Goal: Task Accomplishment & Management: Complete application form

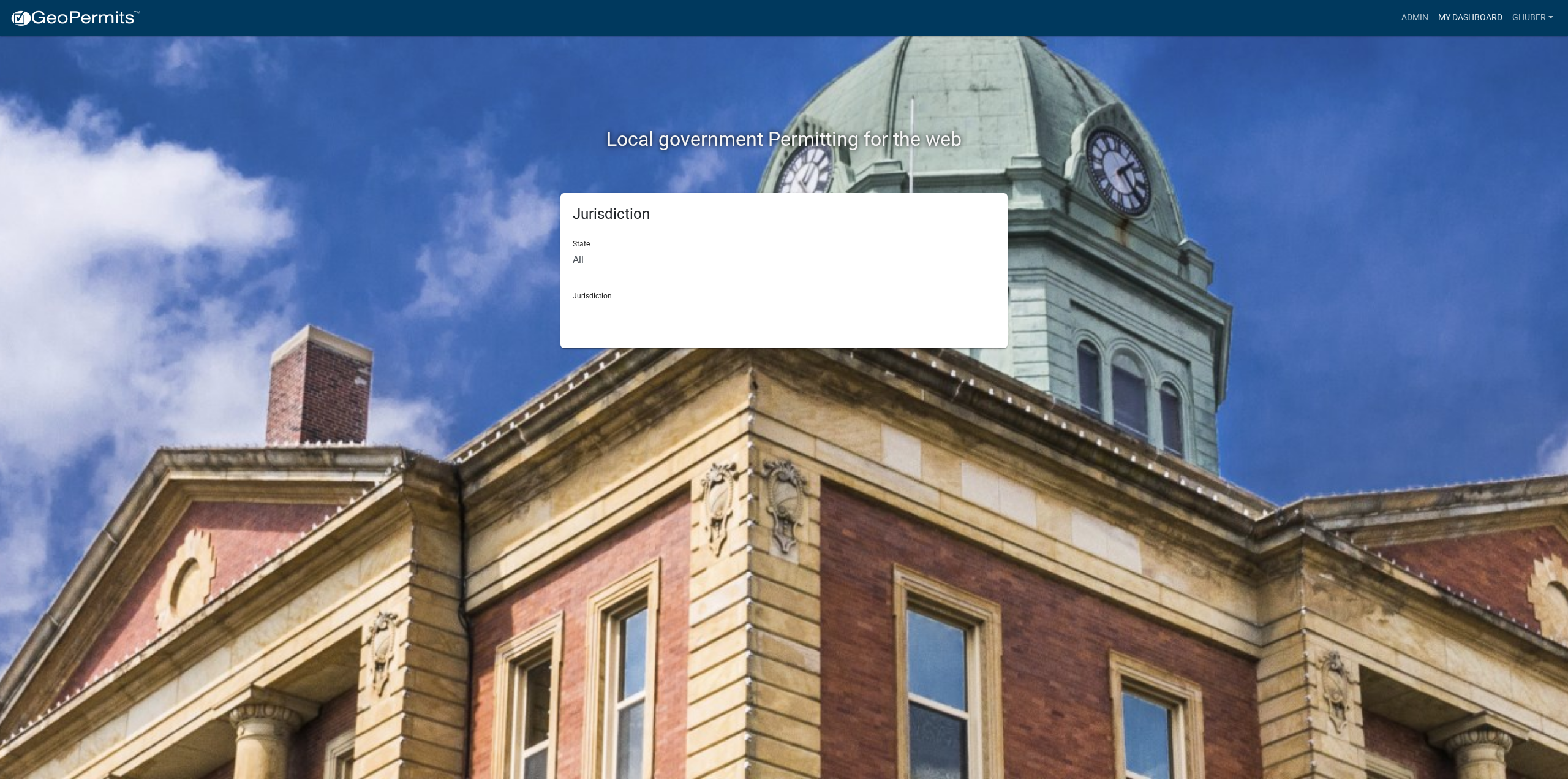
click at [1456, 13] on link "My Dashboard" at bounding box center [1470, 18] width 74 height 23
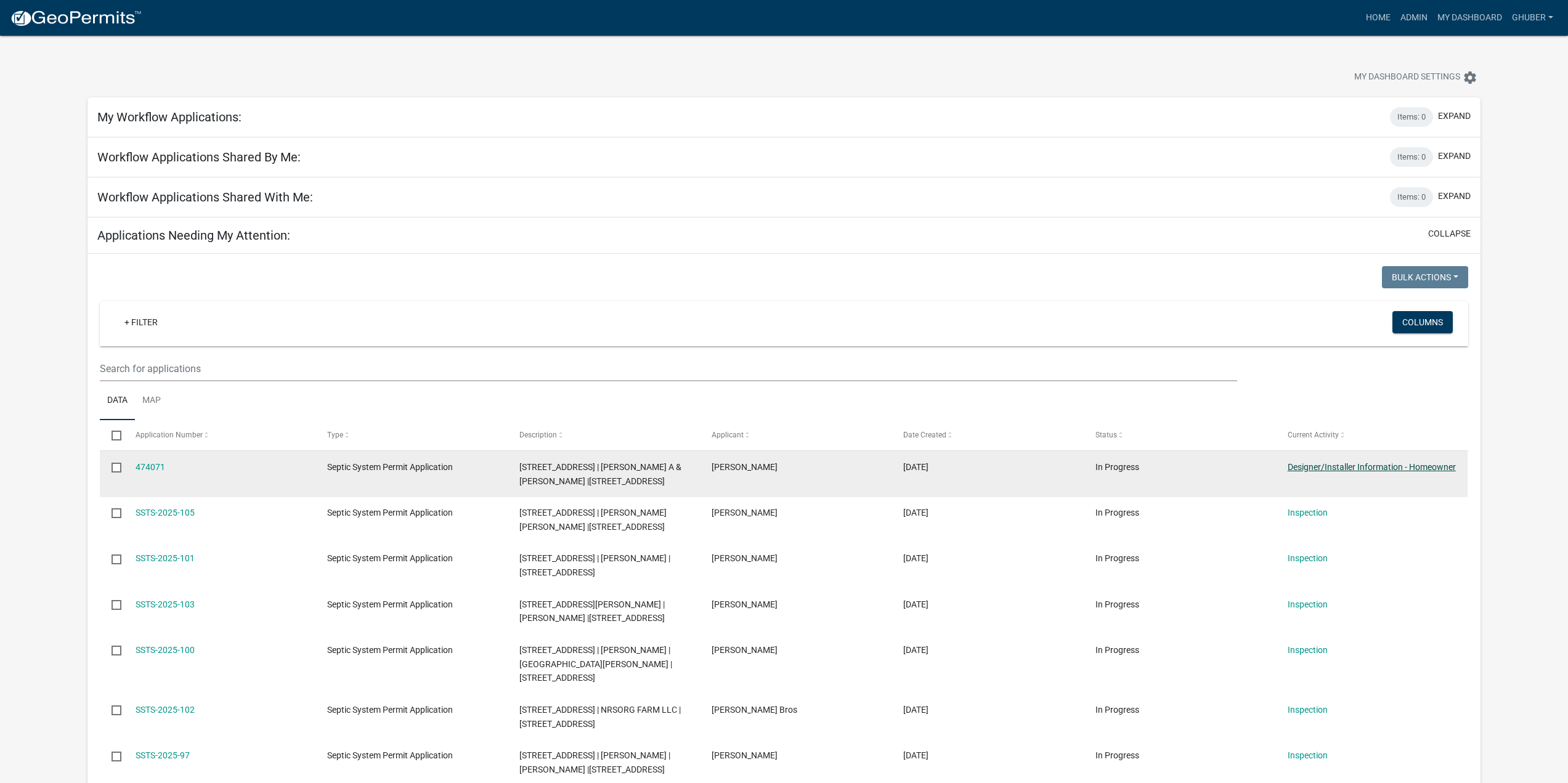
click at [1311, 470] on link "Designer/Installer Information - Homeowner" at bounding box center [1372, 467] width 169 height 10
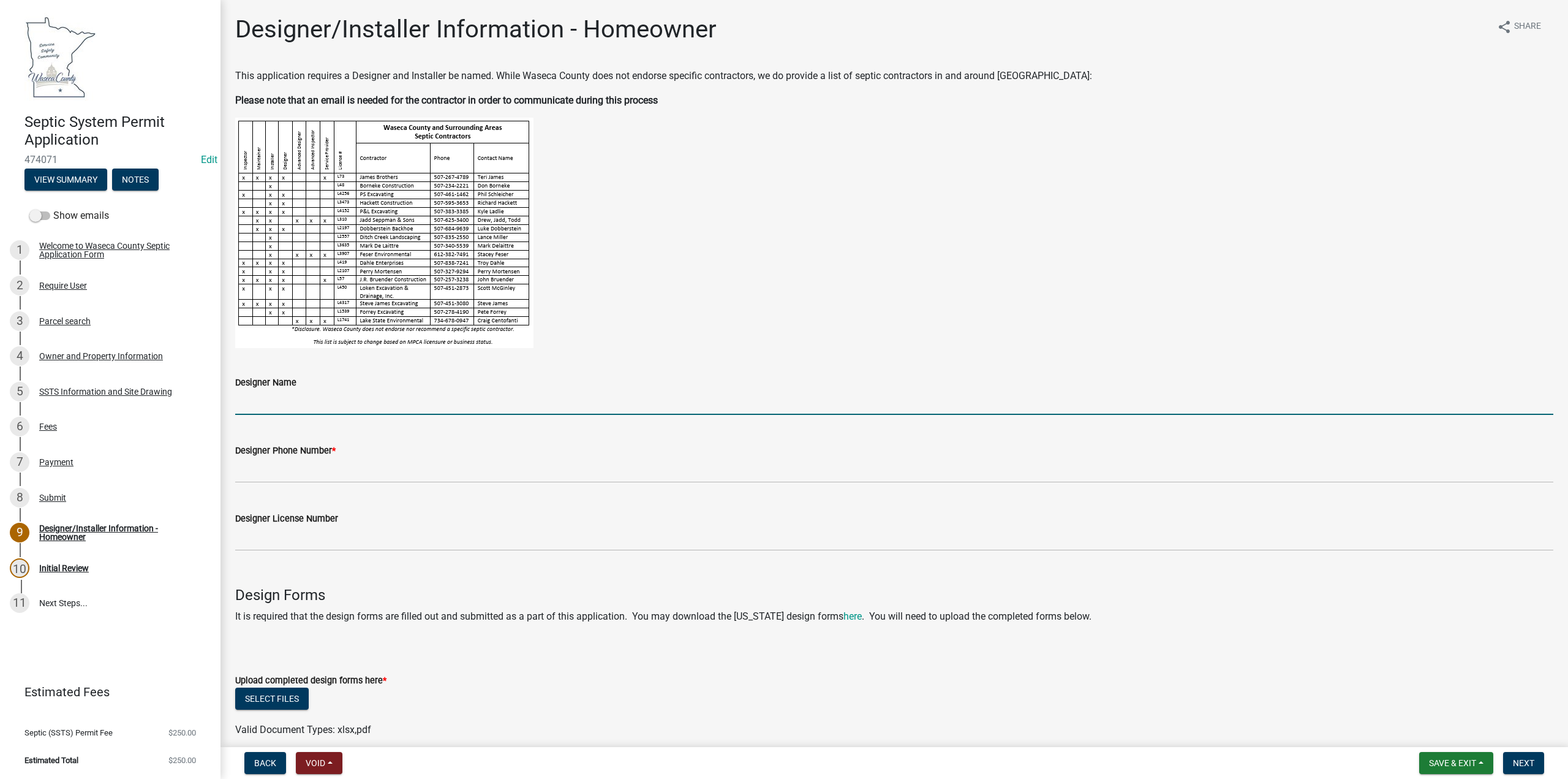
click at [293, 395] on input "Designer Name" at bounding box center [894, 402] width 1318 height 25
type input "[PERSON_NAME]"
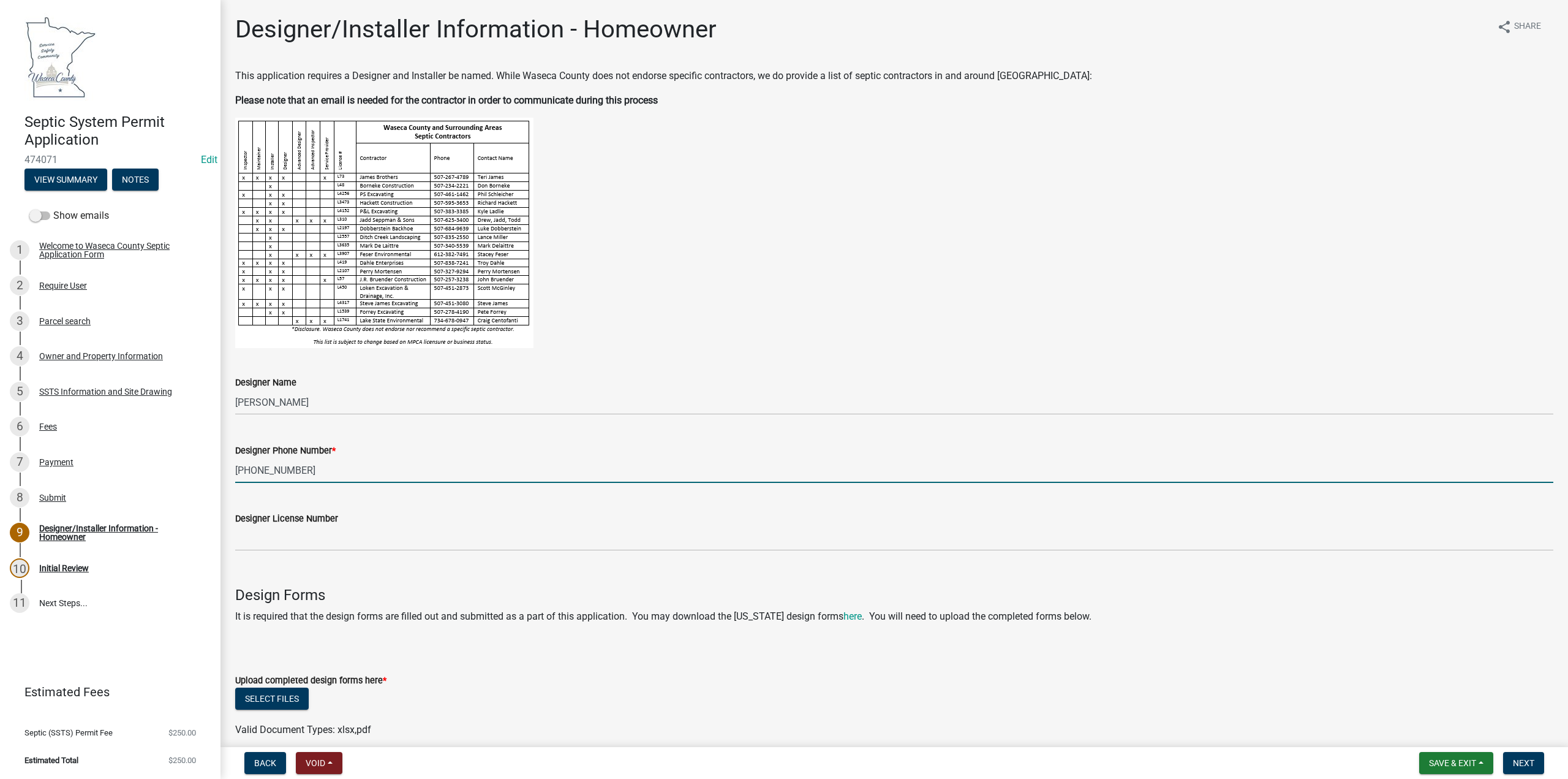
type input "[PHONE_NUMBER]"
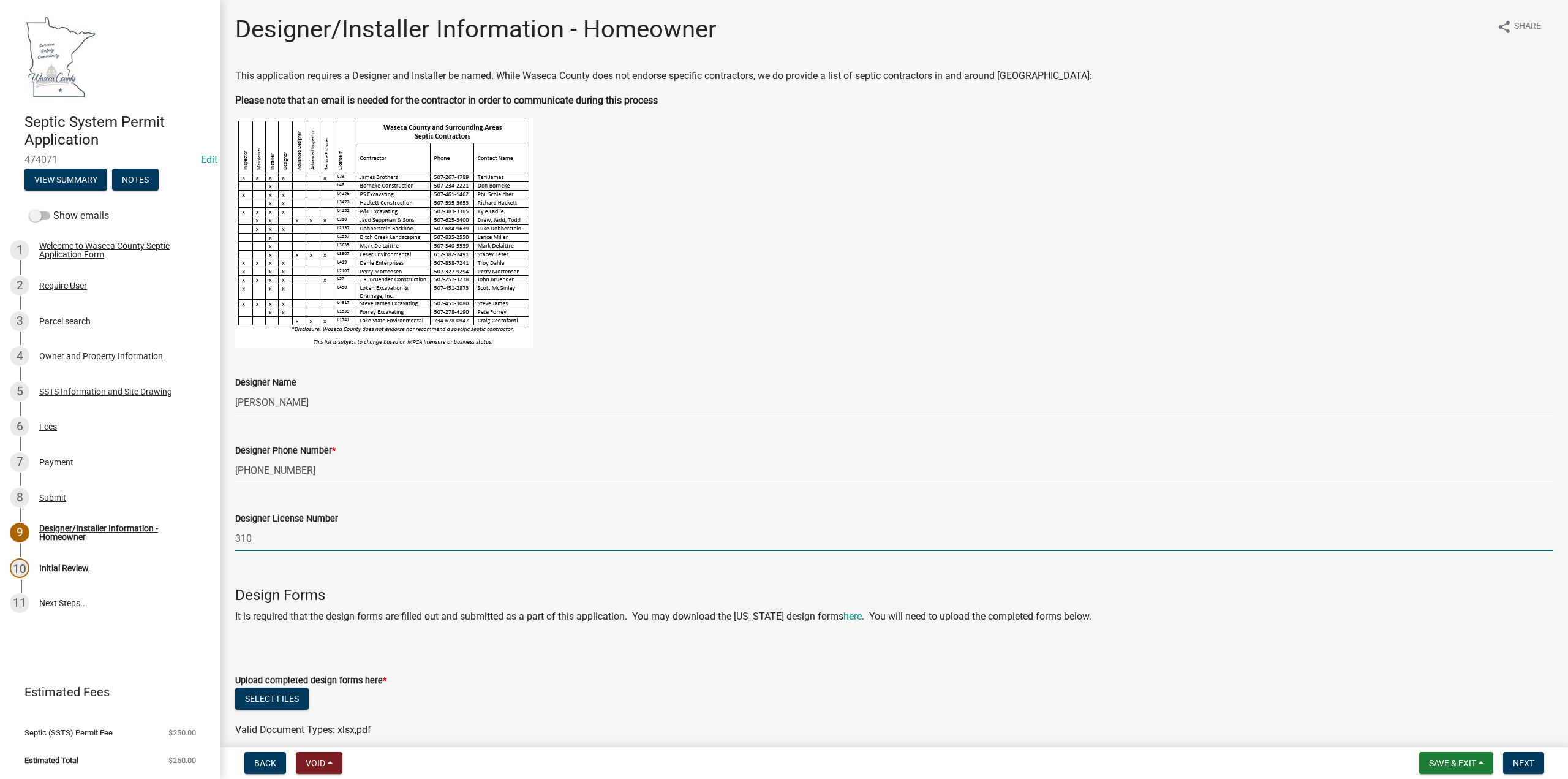
type input "310"
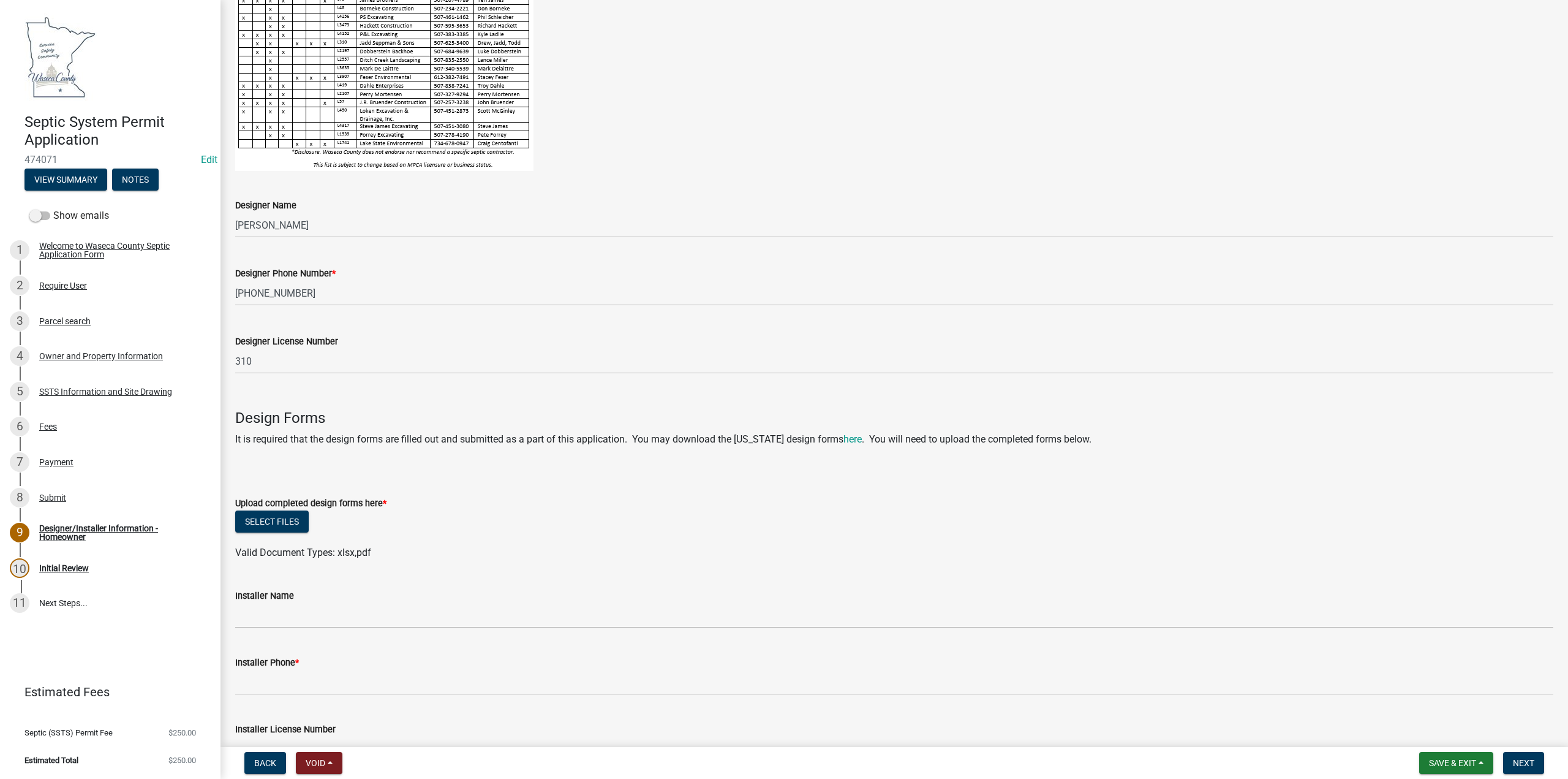
scroll to position [183, 0]
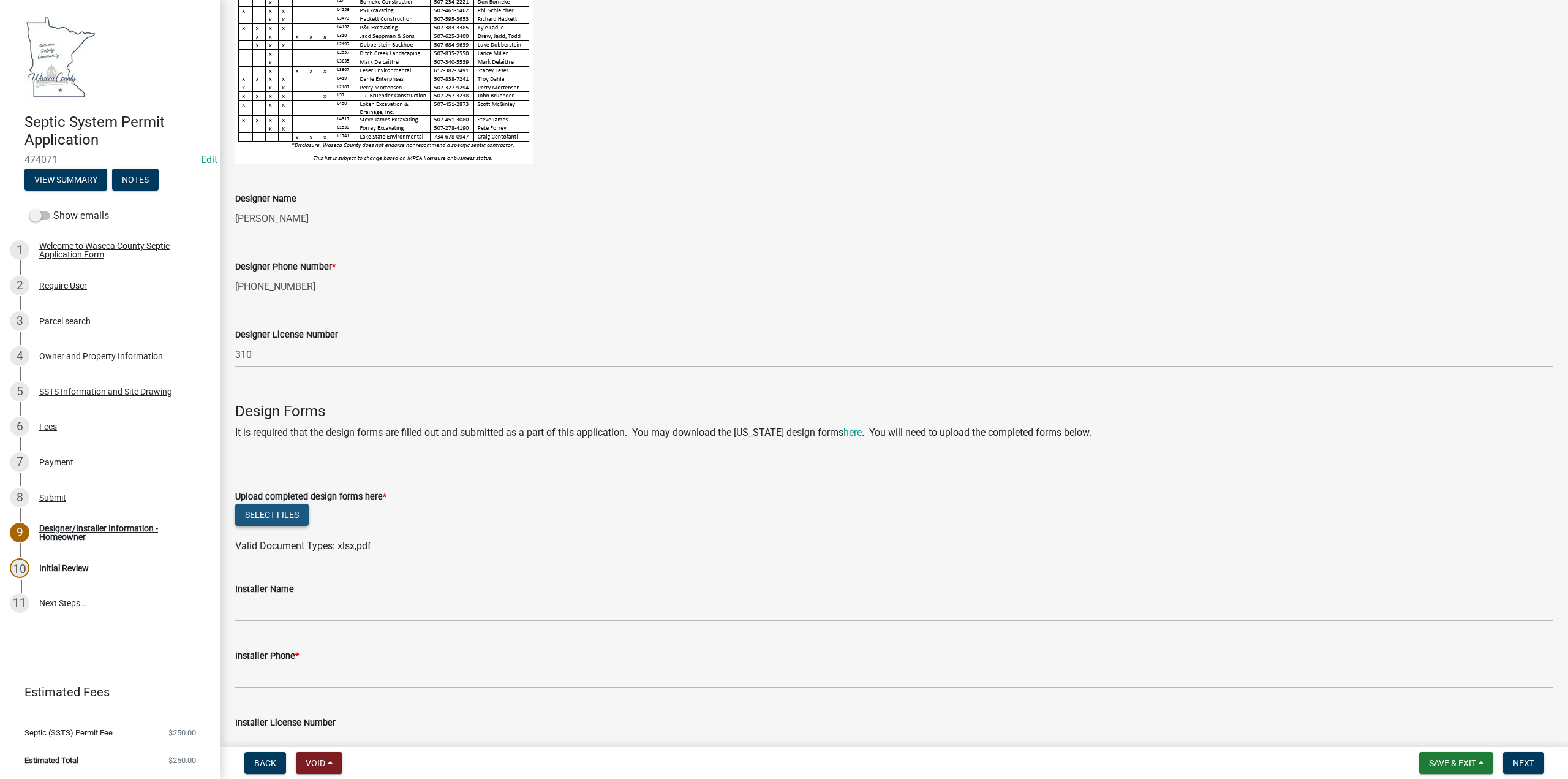
click at [273, 514] on button "Select files" at bounding box center [272, 515] width 73 height 22
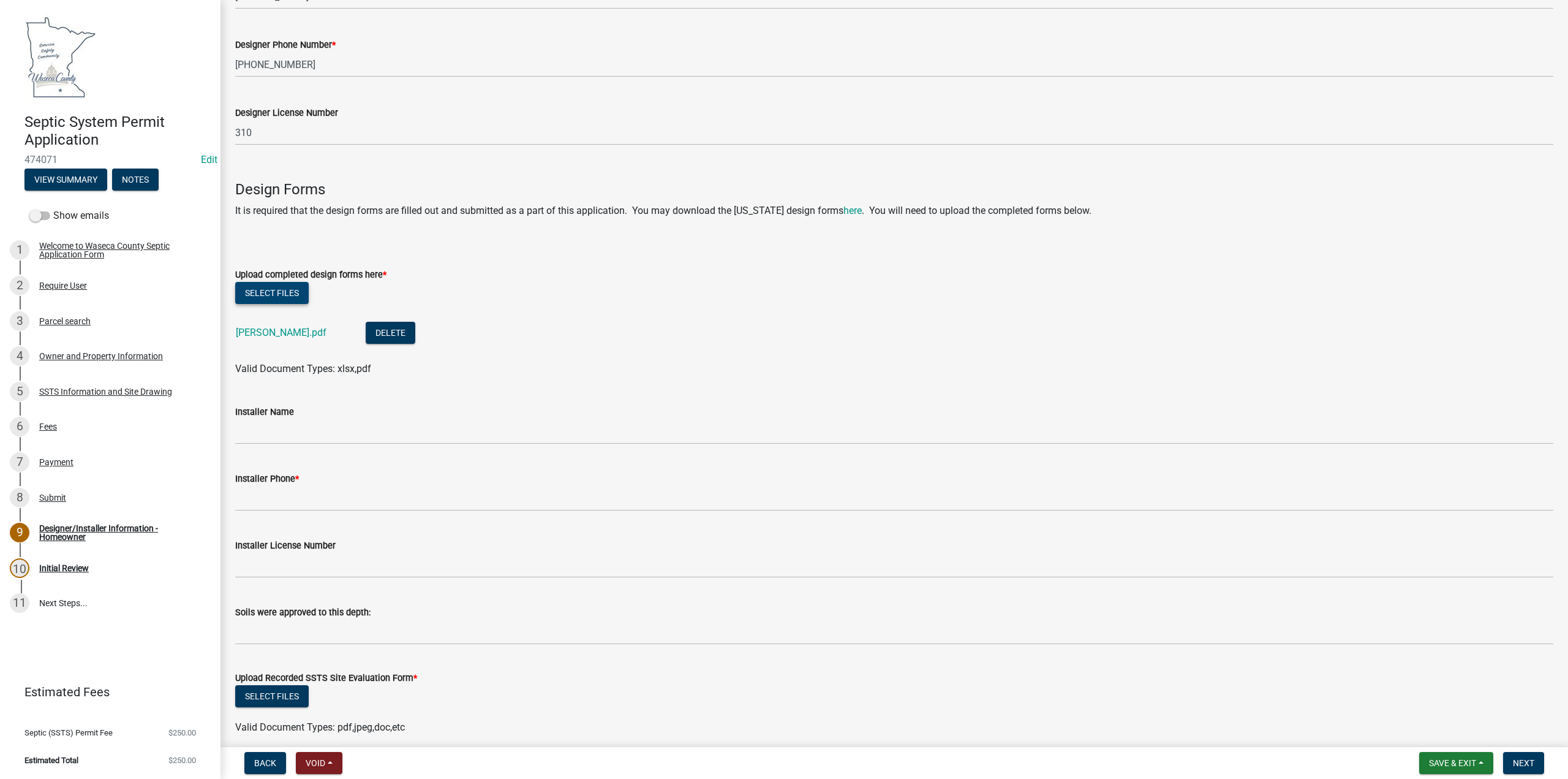
scroll to position [457, 0]
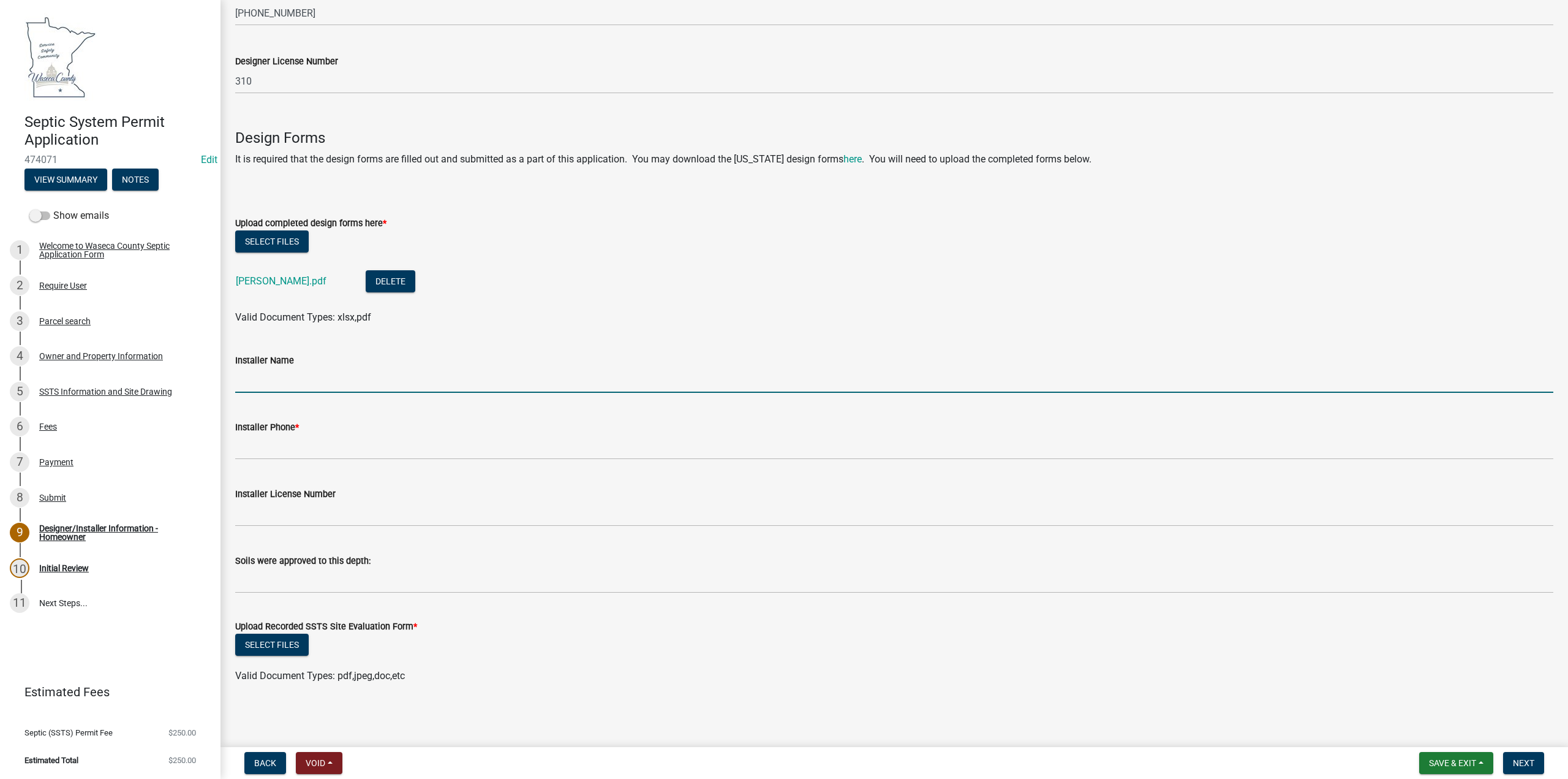
click at [285, 381] on input "Installer Name" at bounding box center [894, 380] width 1318 height 25
type input "Seppmann and Sons"
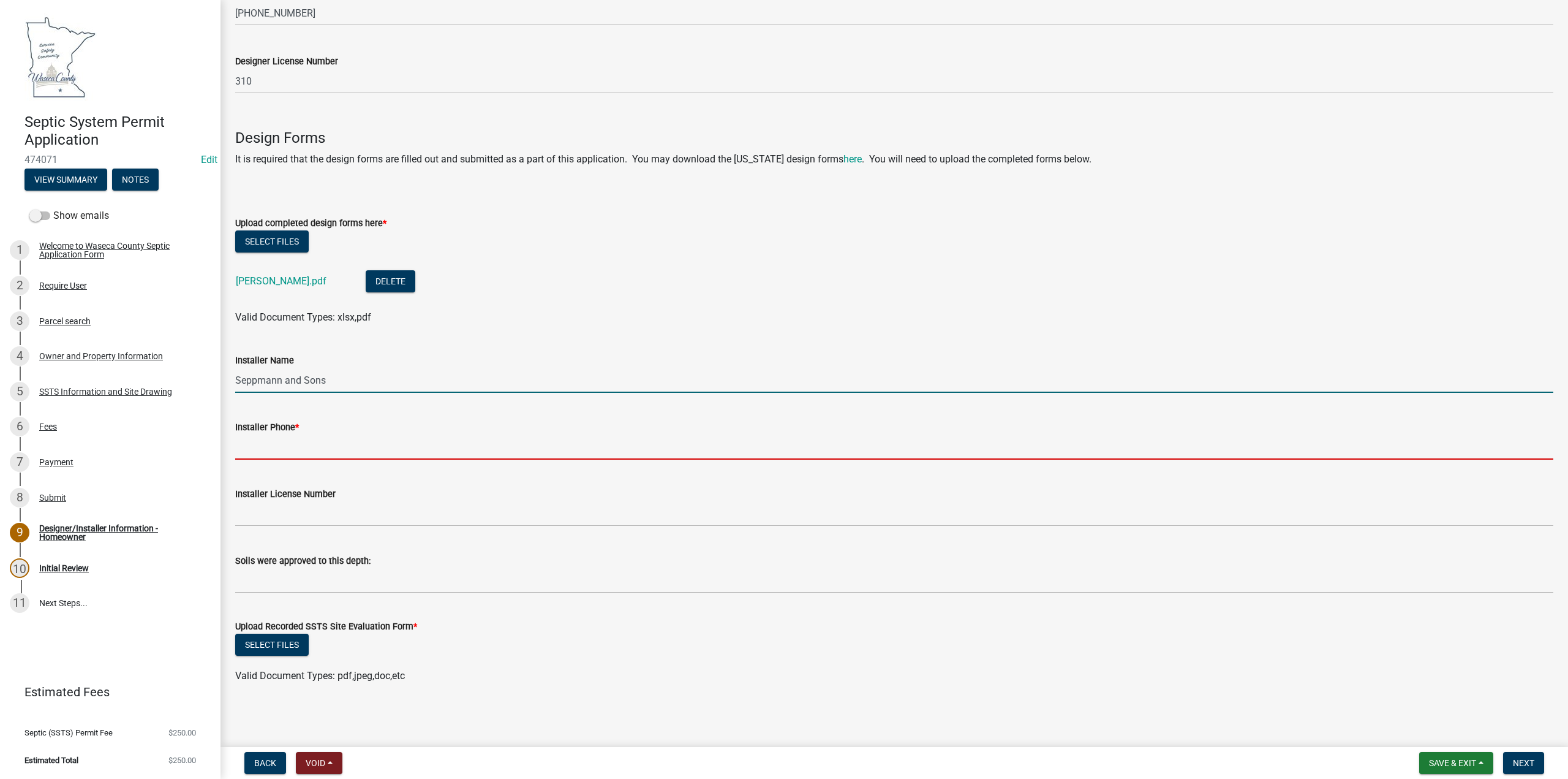
click at [263, 445] on input "Installer Phone *" at bounding box center [894, 447] width 1318 height 25
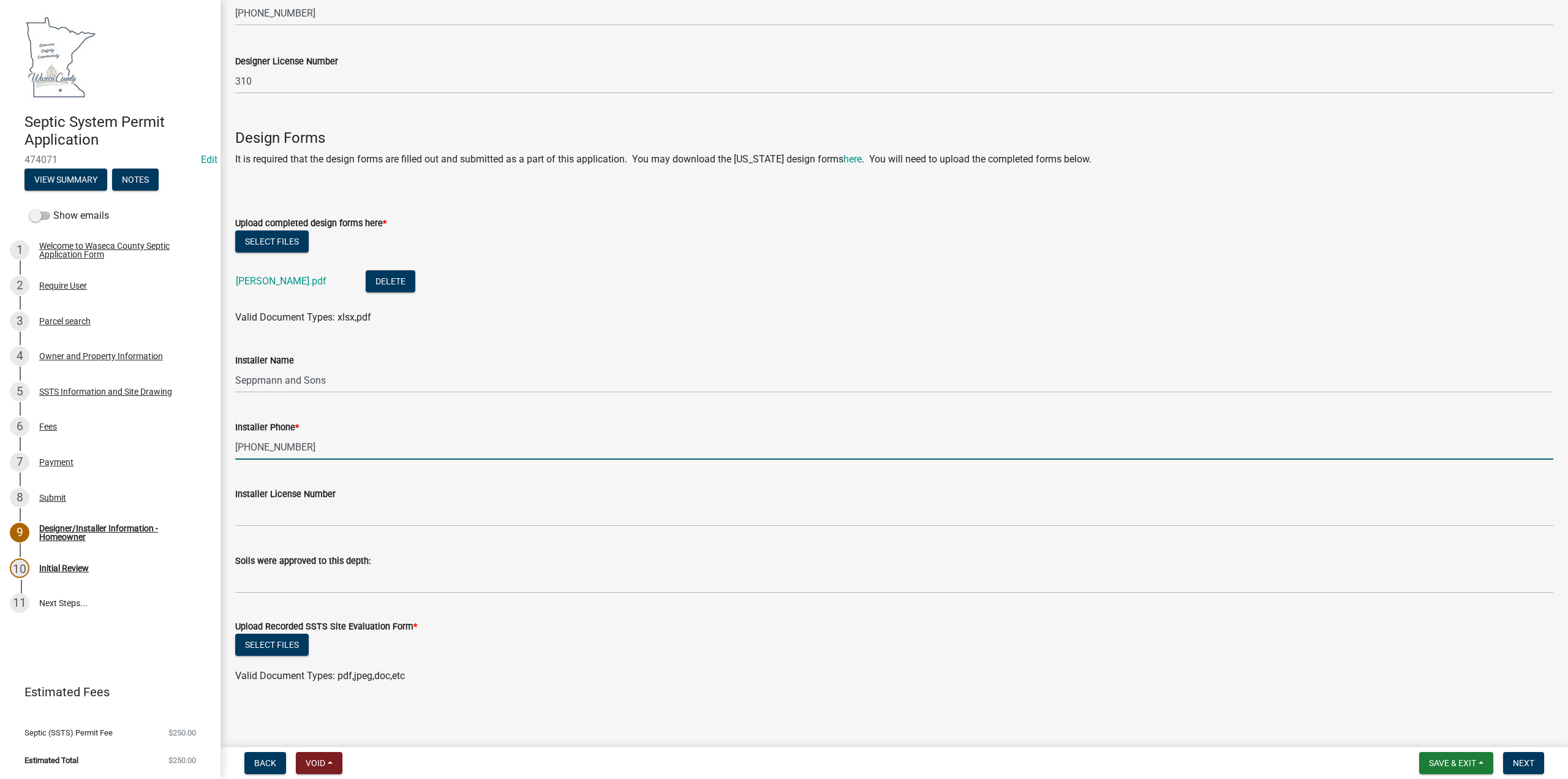
type input "[PHONE_NUMBER]"
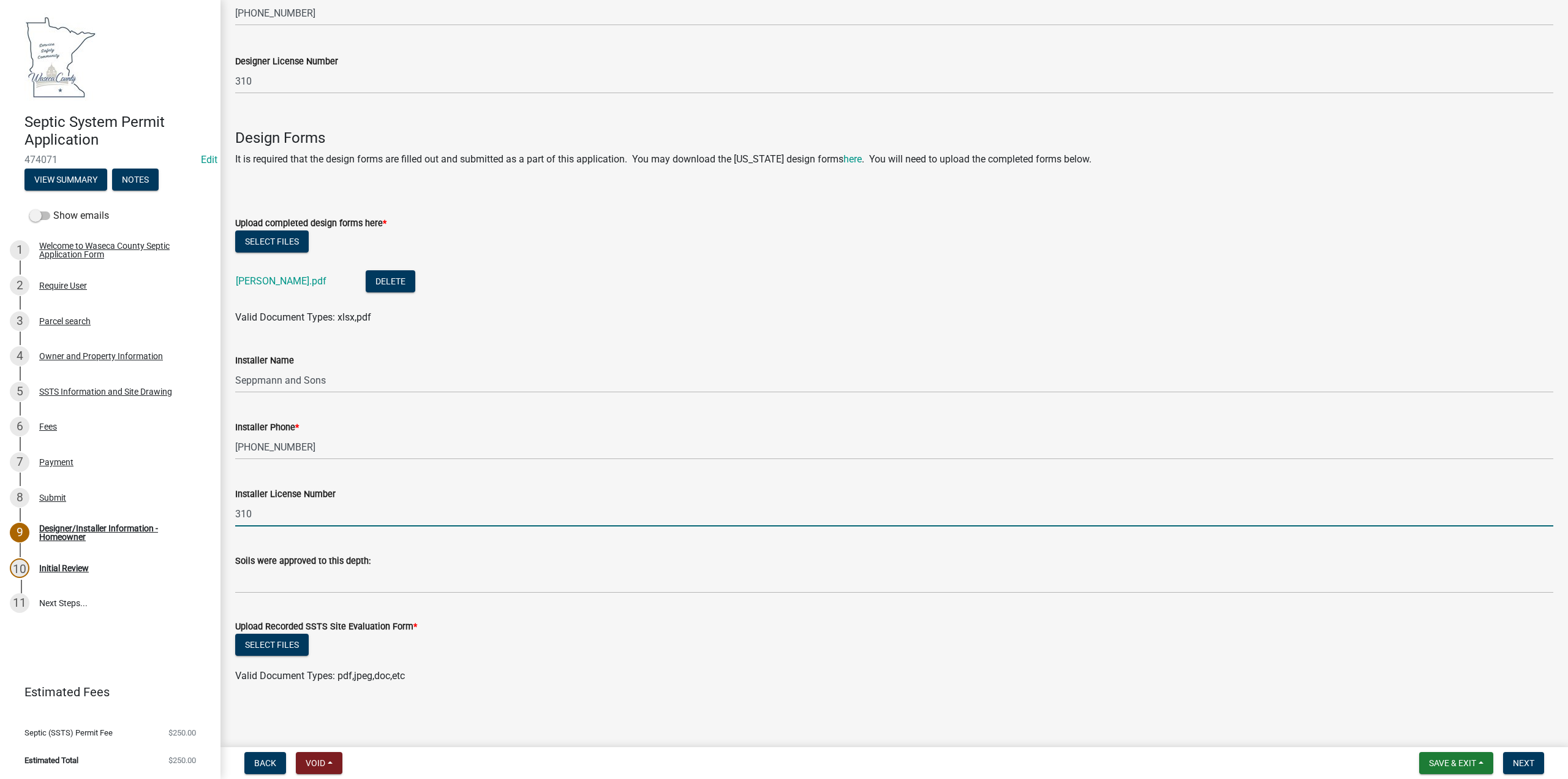
type input "310"
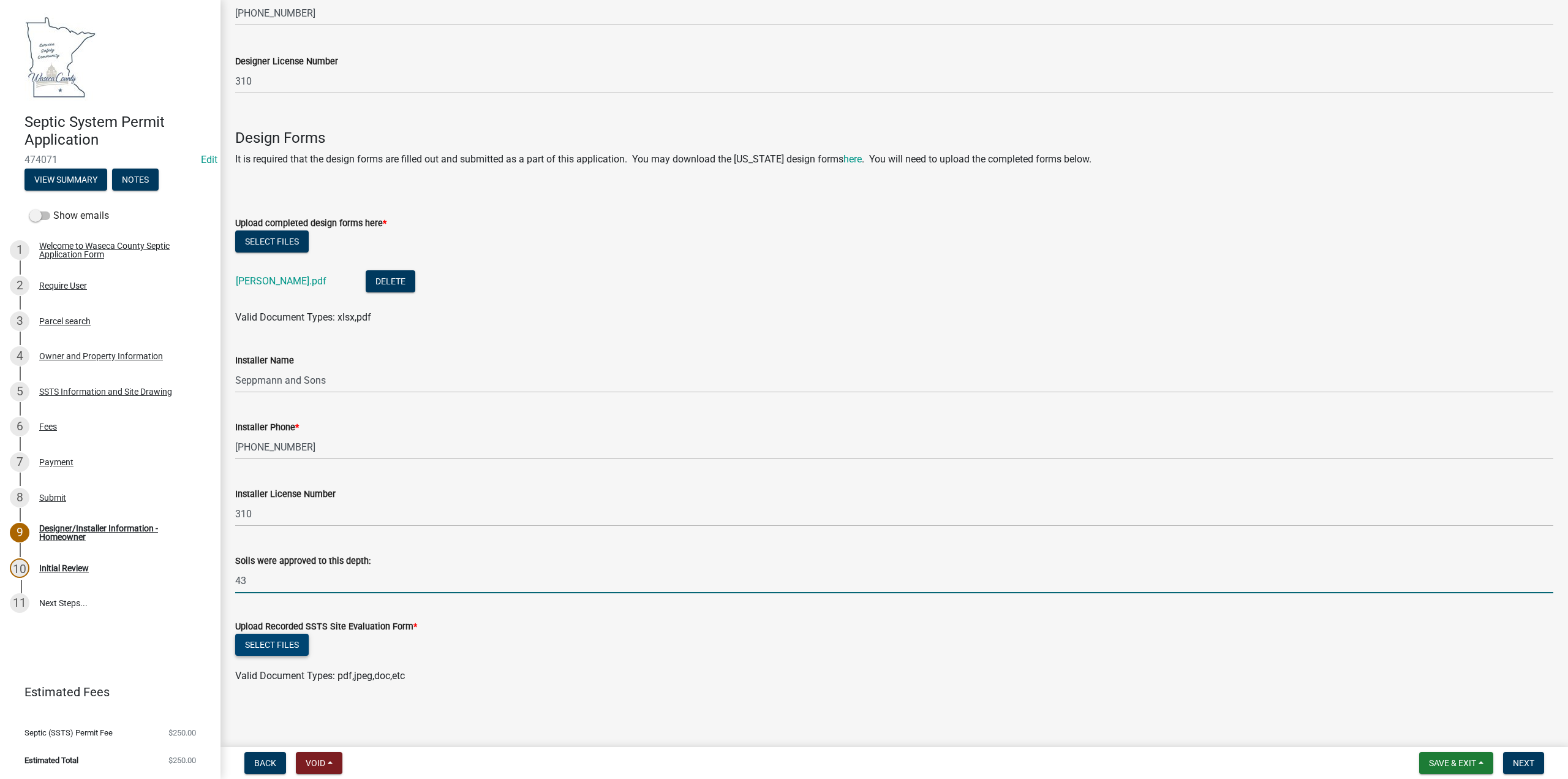
type input "43"
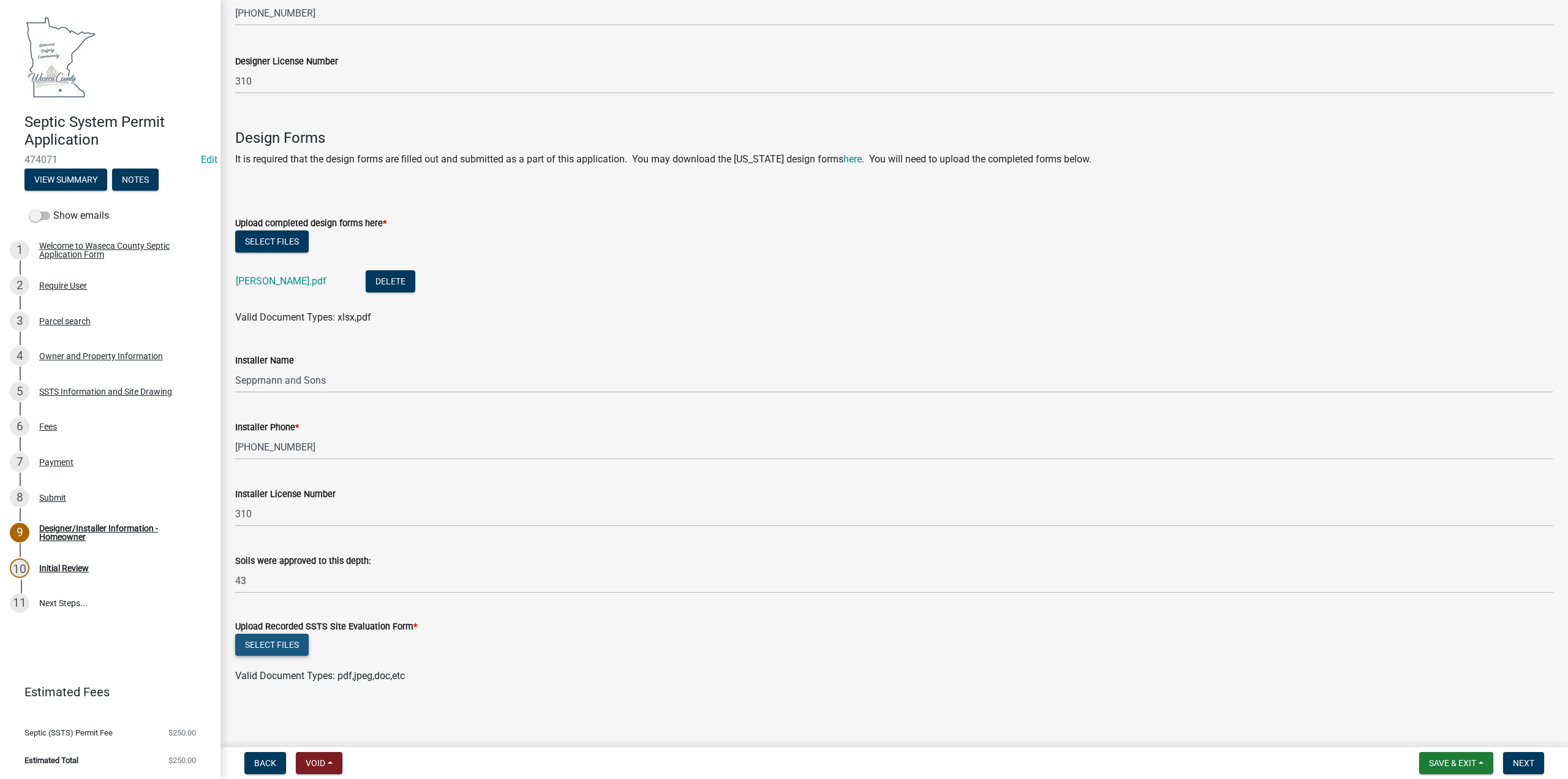
click at [278, 644] on button "Select files" at bounding box center [272, 645] width 73 height 22
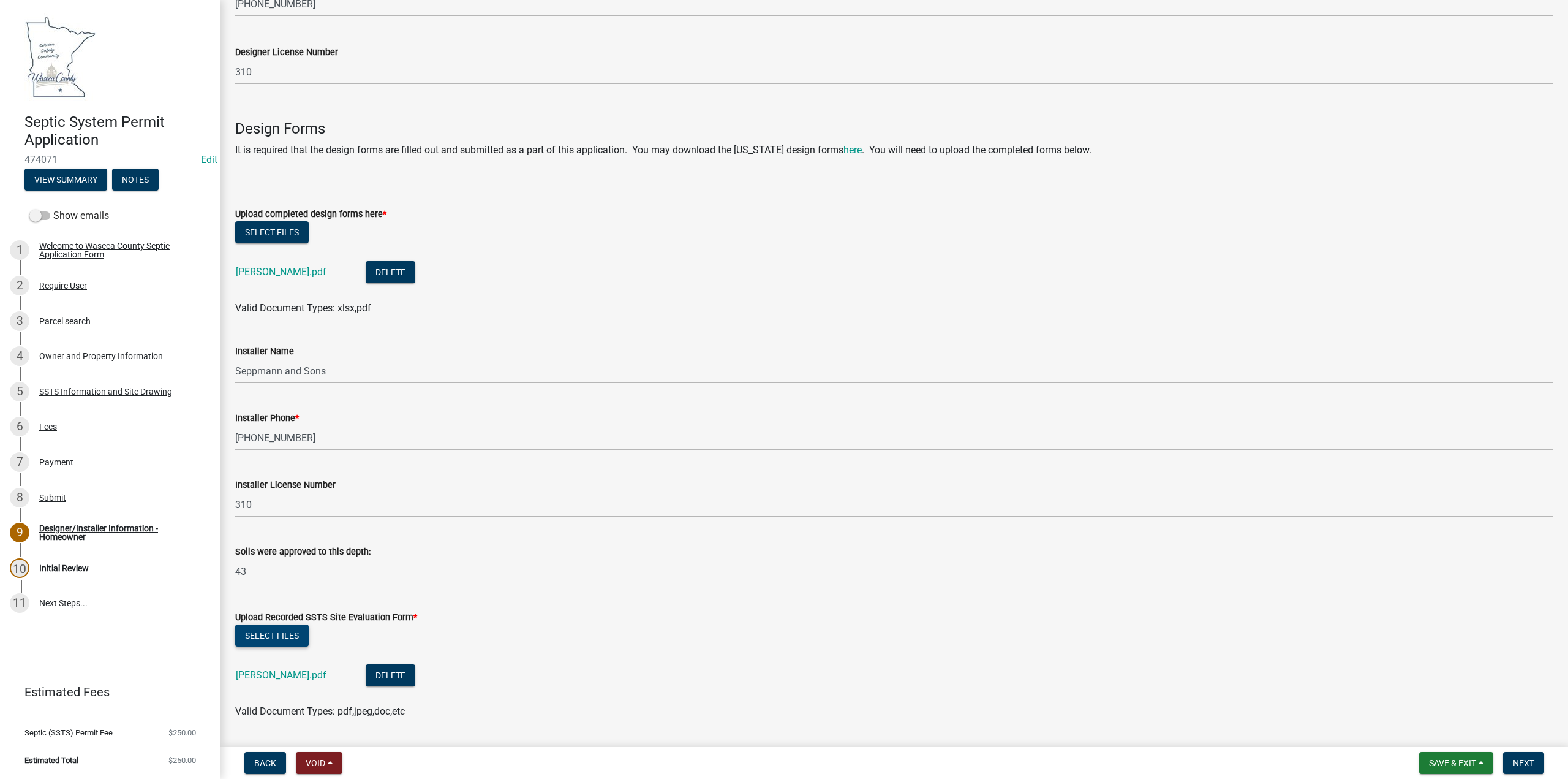
scroll to position [502, 0]
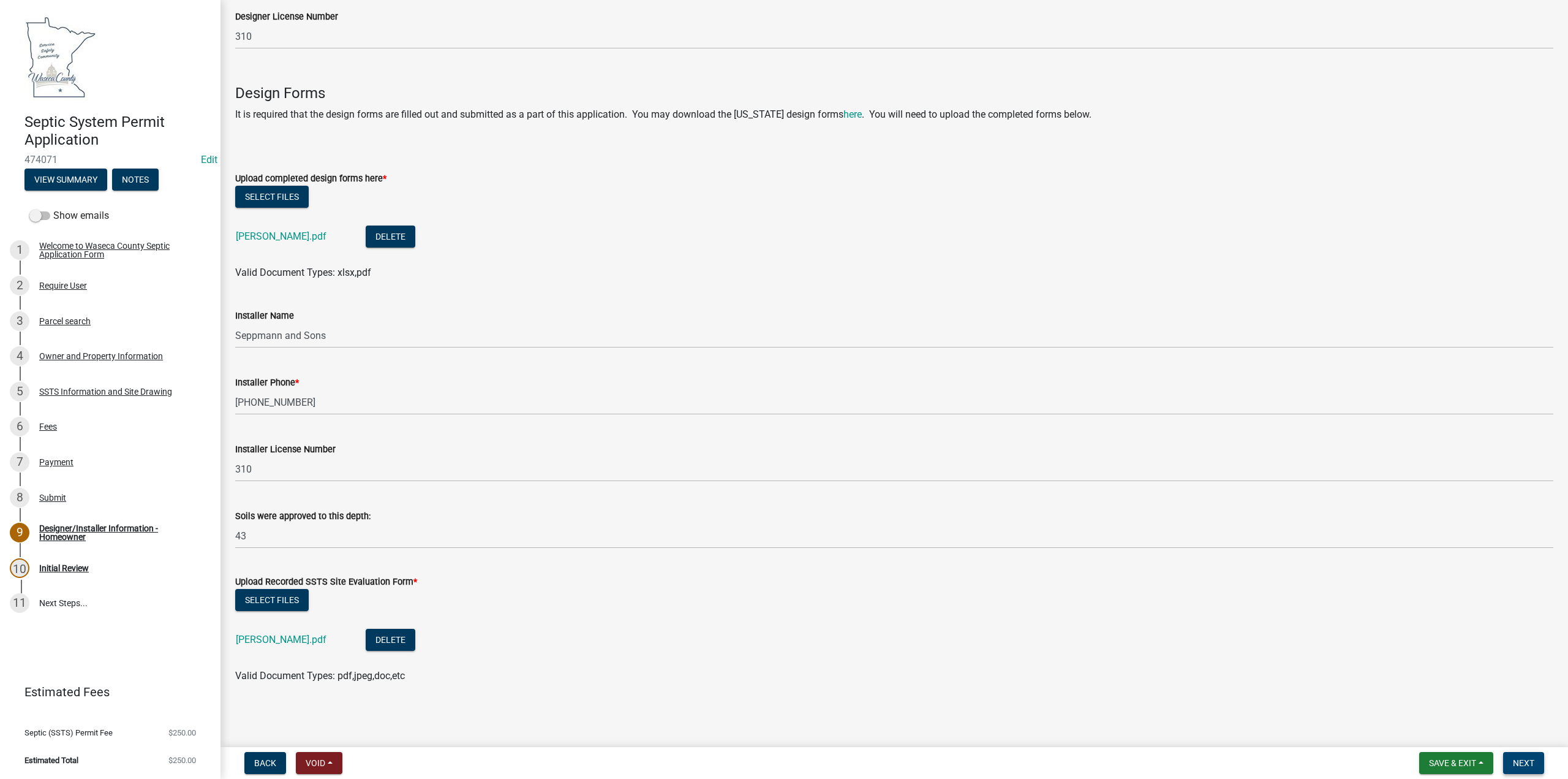
click at [1530, 766] on span "Next" at bounding box center [1524, 763] width 22 height 10
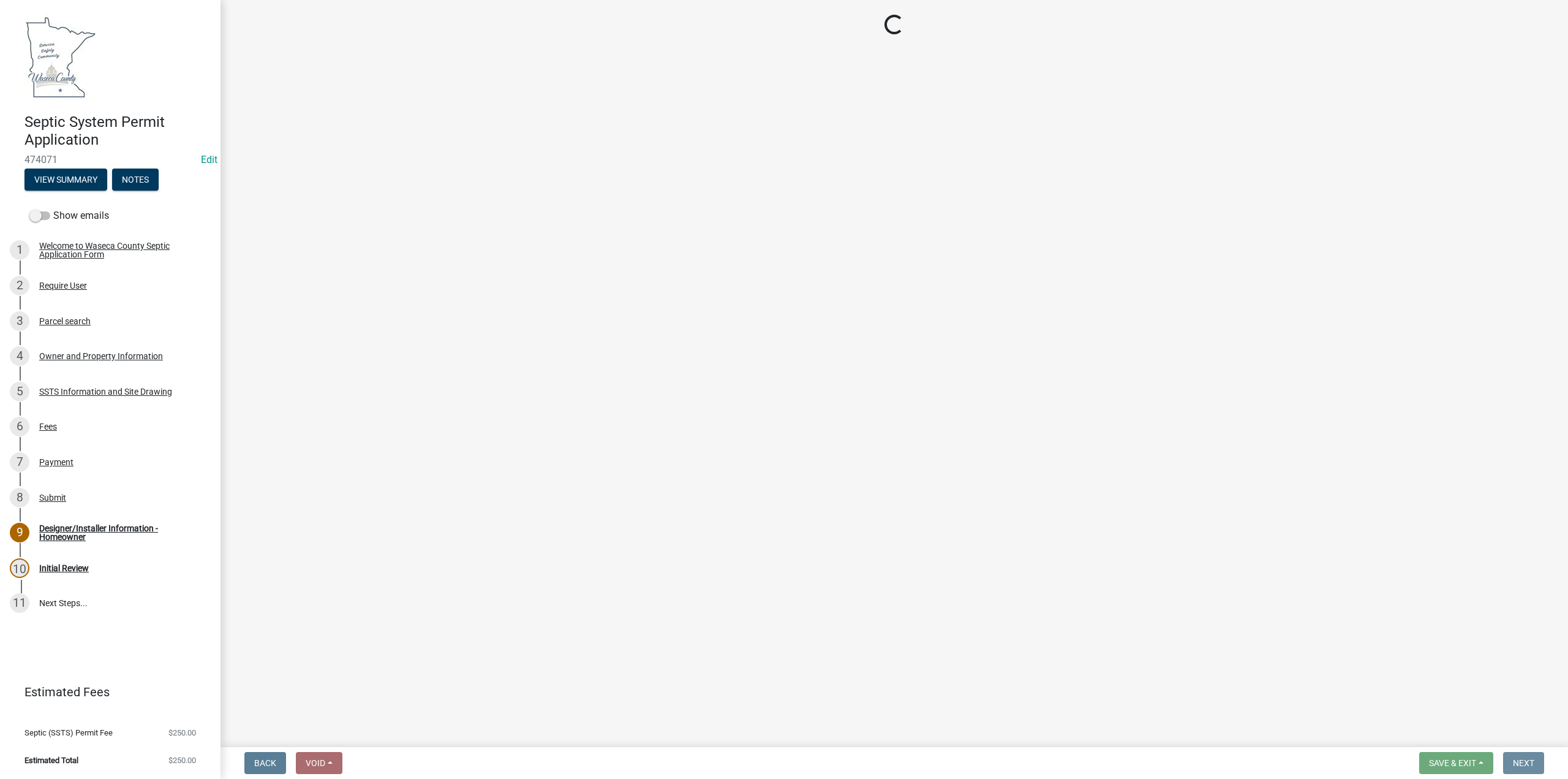
scroll to position [0, 0]
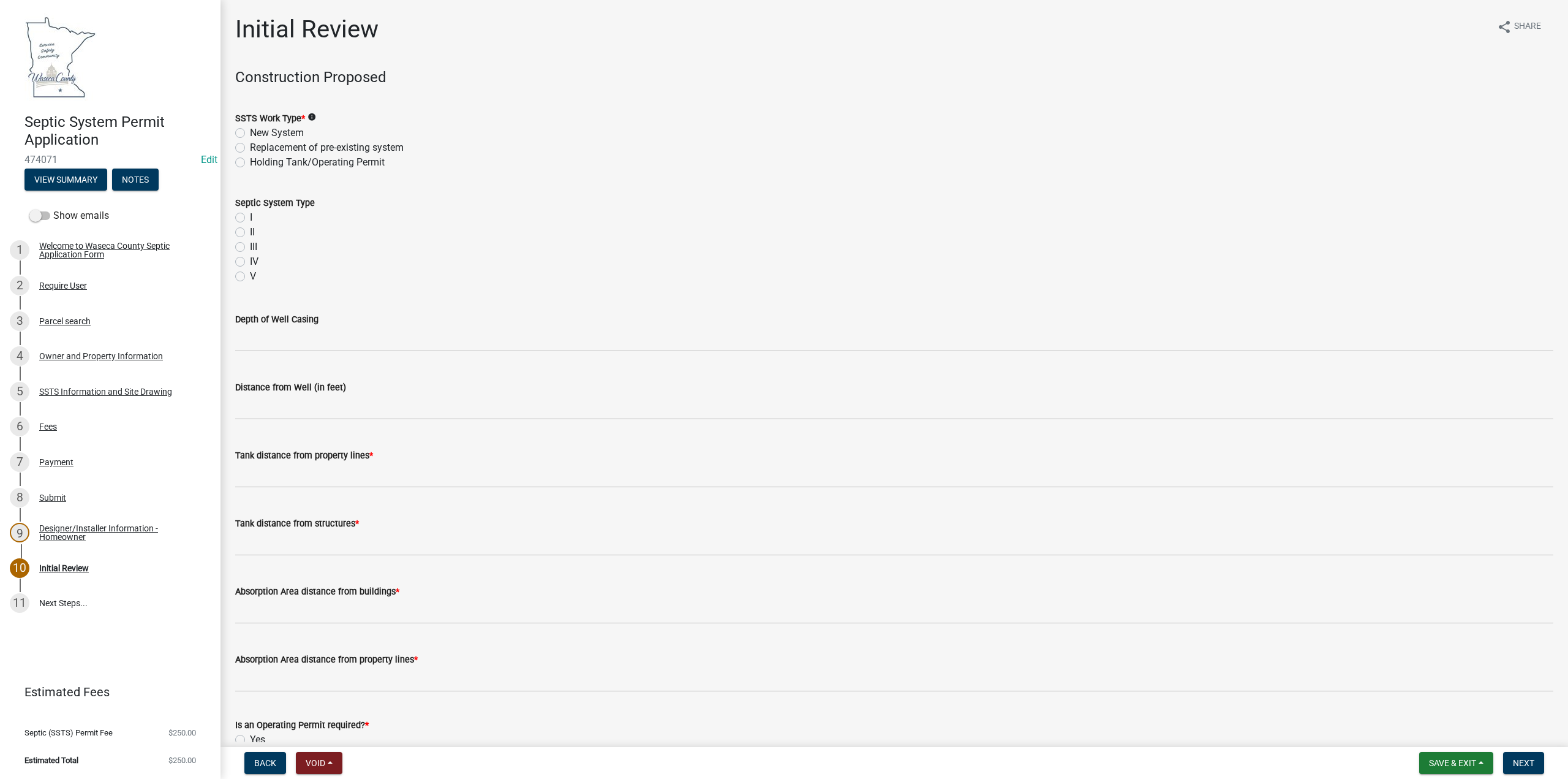
click at [250, 146] on label "Replacement of pre-existing system" at bounding box center [327, 148] width 153 height 15
click at [250, 146] on input "Replacement of pre-existing system" at bounding box center [254, 144] width 8 height 8
radio input "true"
click at [250, 212] on label "I" at bounding box center [251, 218] width 3 height 15
click at [250, 212] on input "I" at bounding box center [254, 214] width 8 height 8
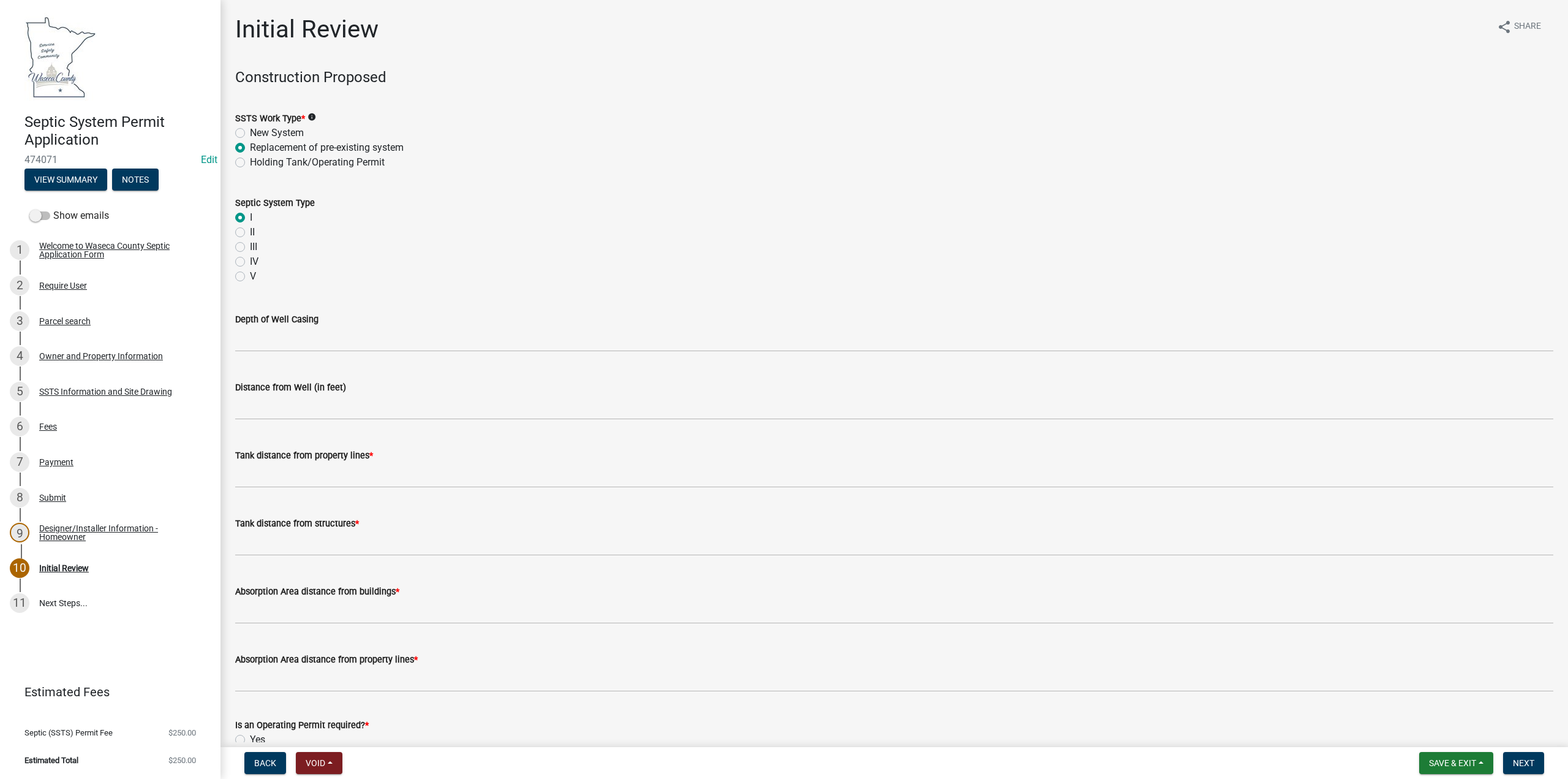
radio input "true"
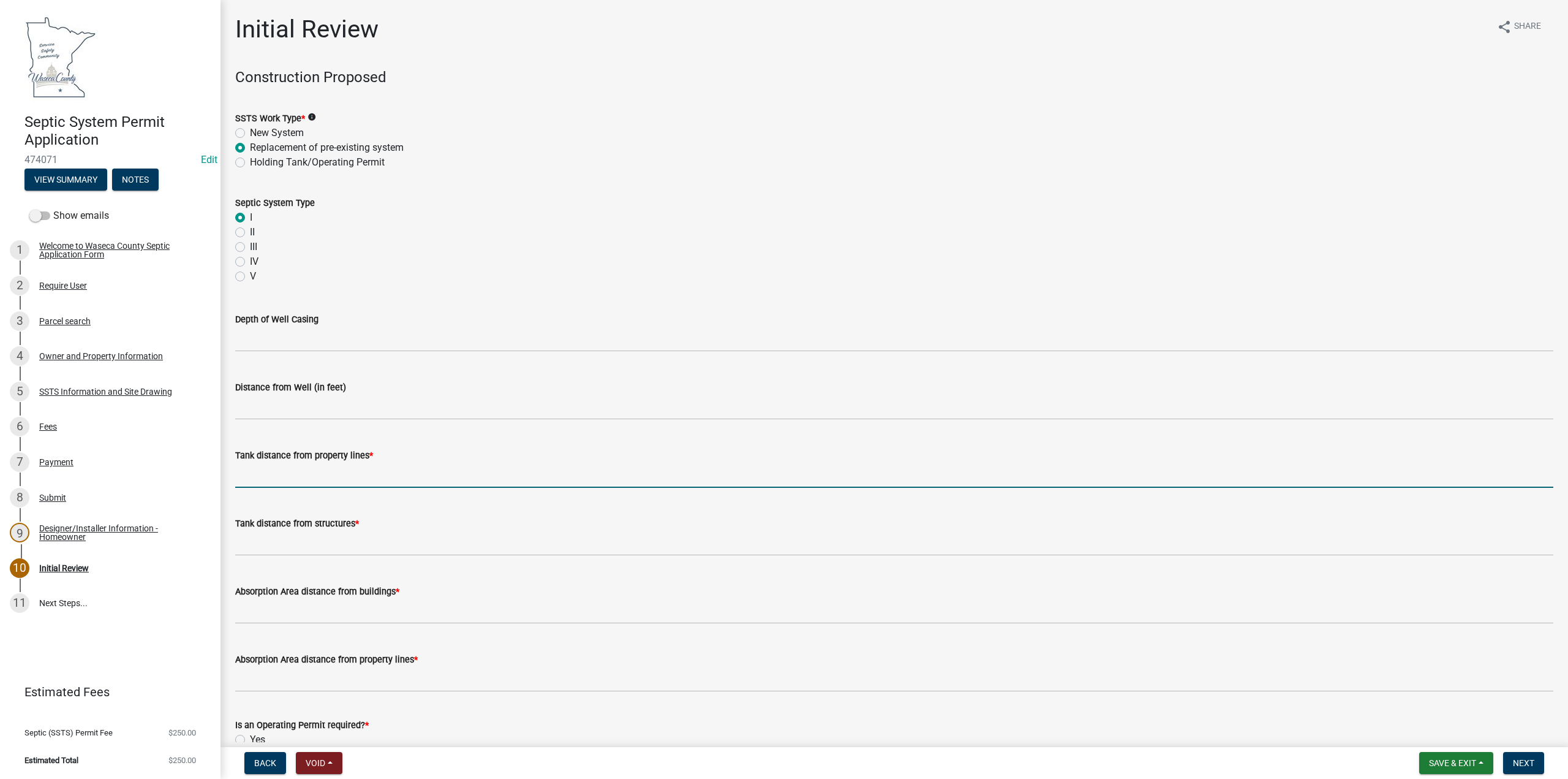
click at [318, 470] on input "Tank distance from property lines *" at bounding box center [894, 475] width 1318 height 25
type input "10"
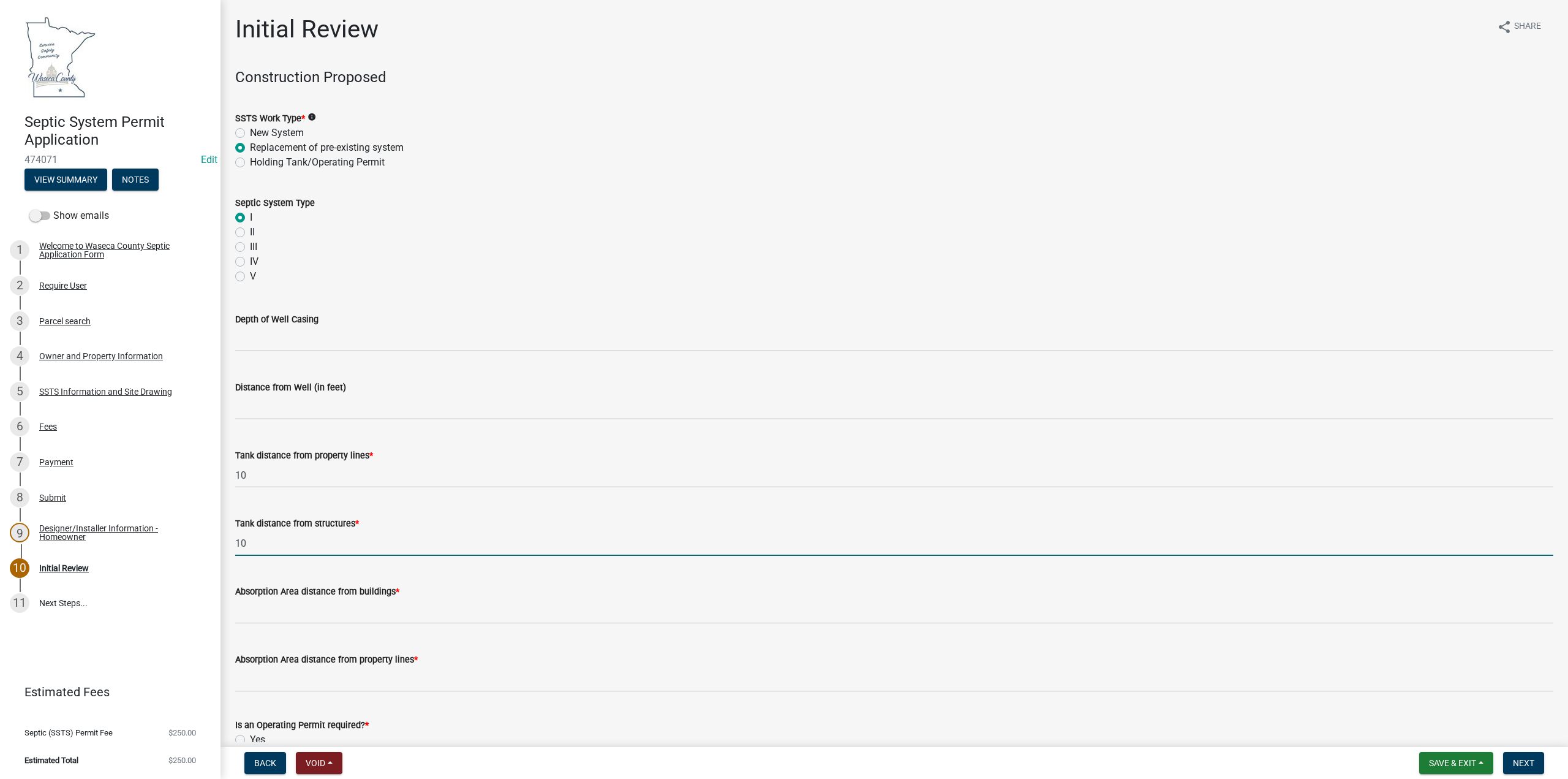
type input "10"
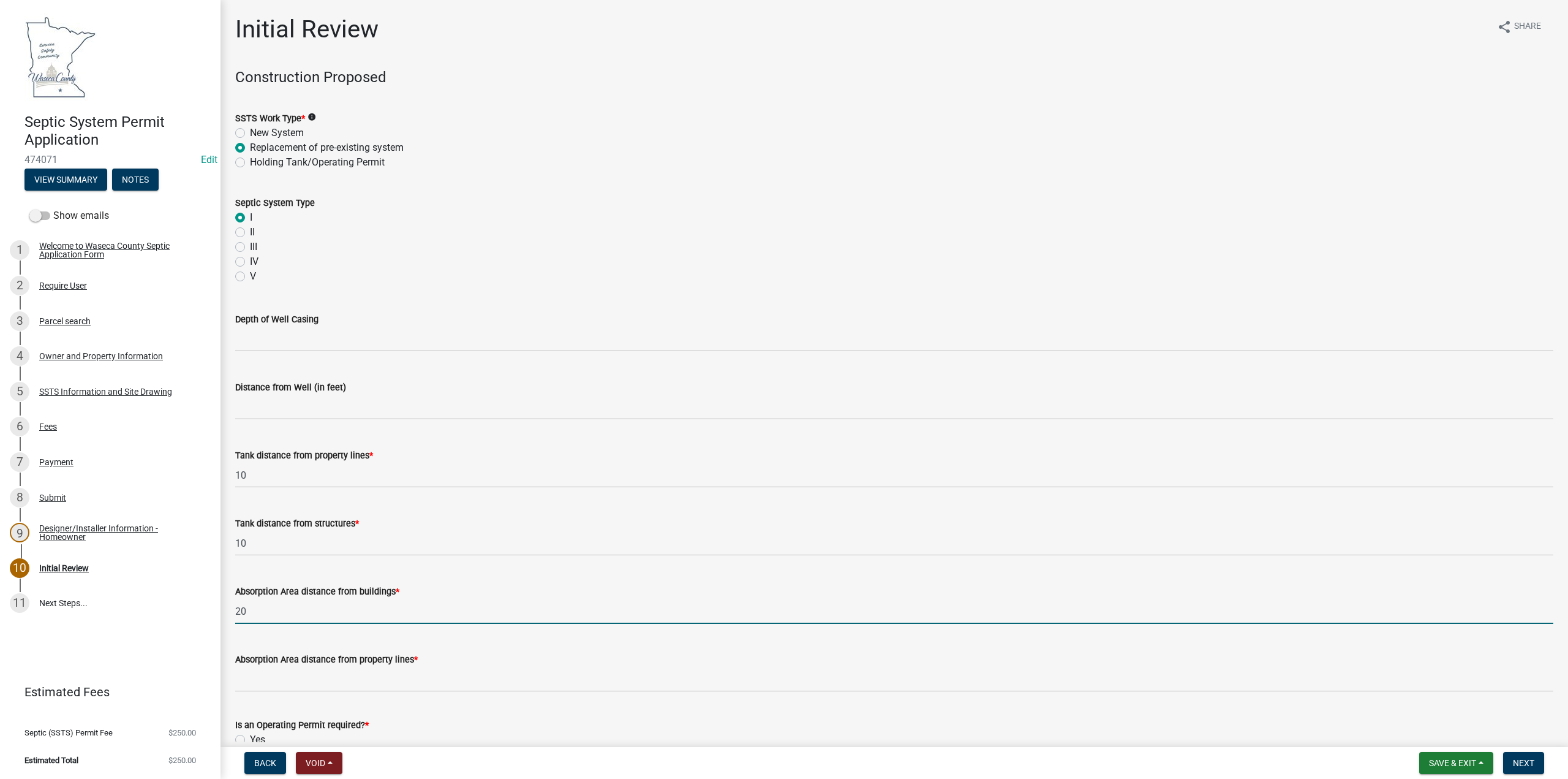
type input "20"
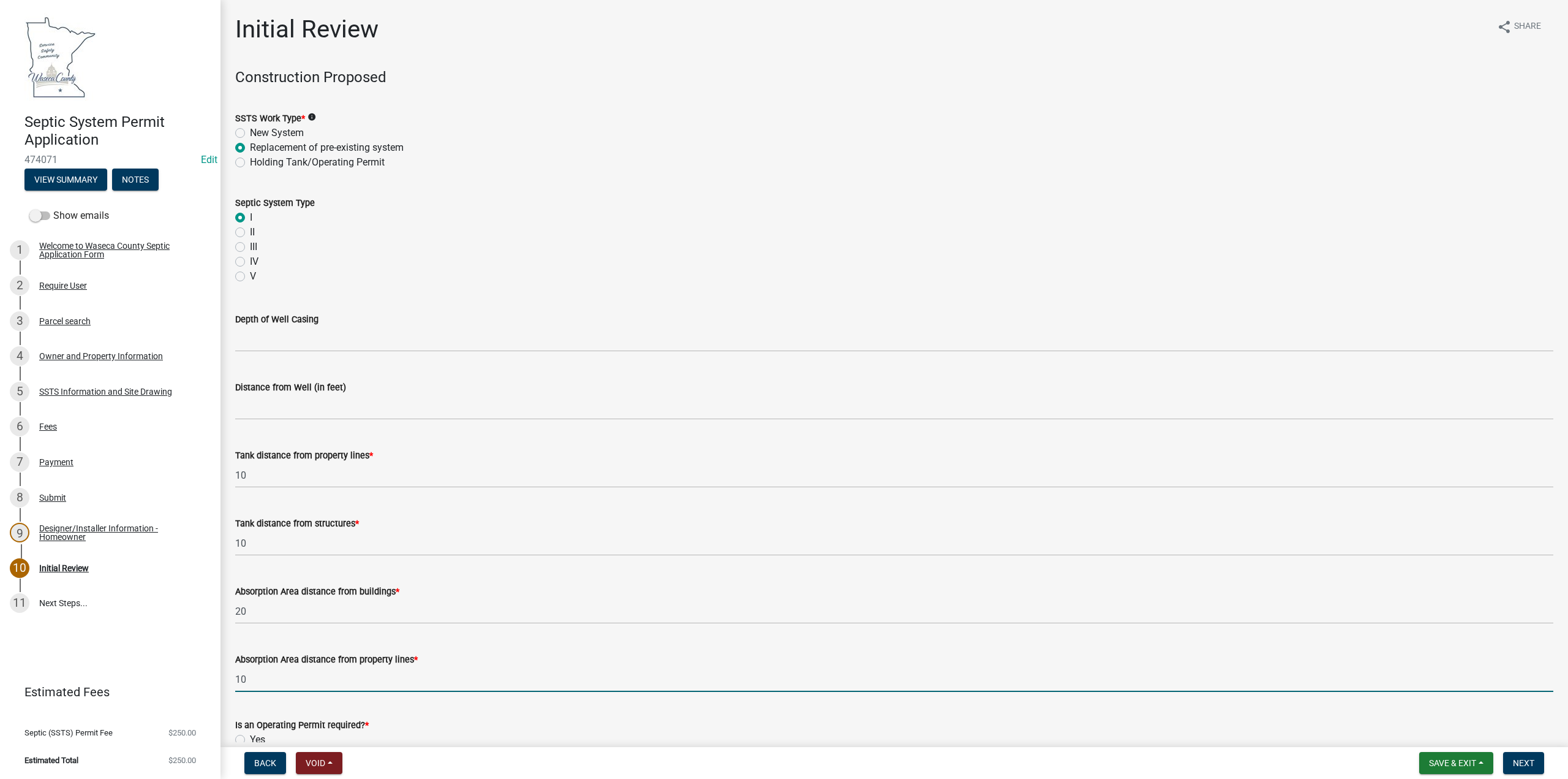
type input "10"
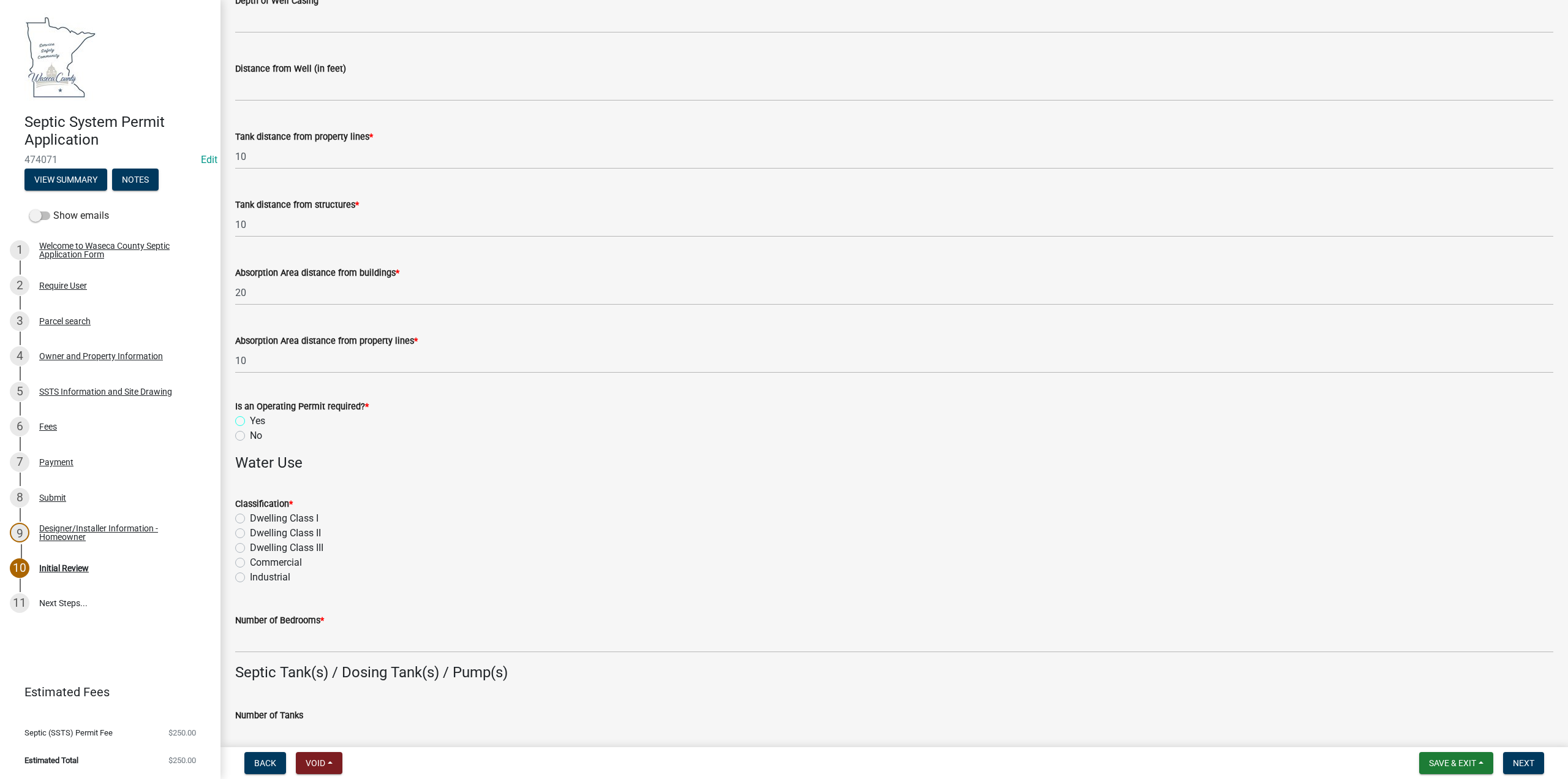
scroll to position [368, 0]
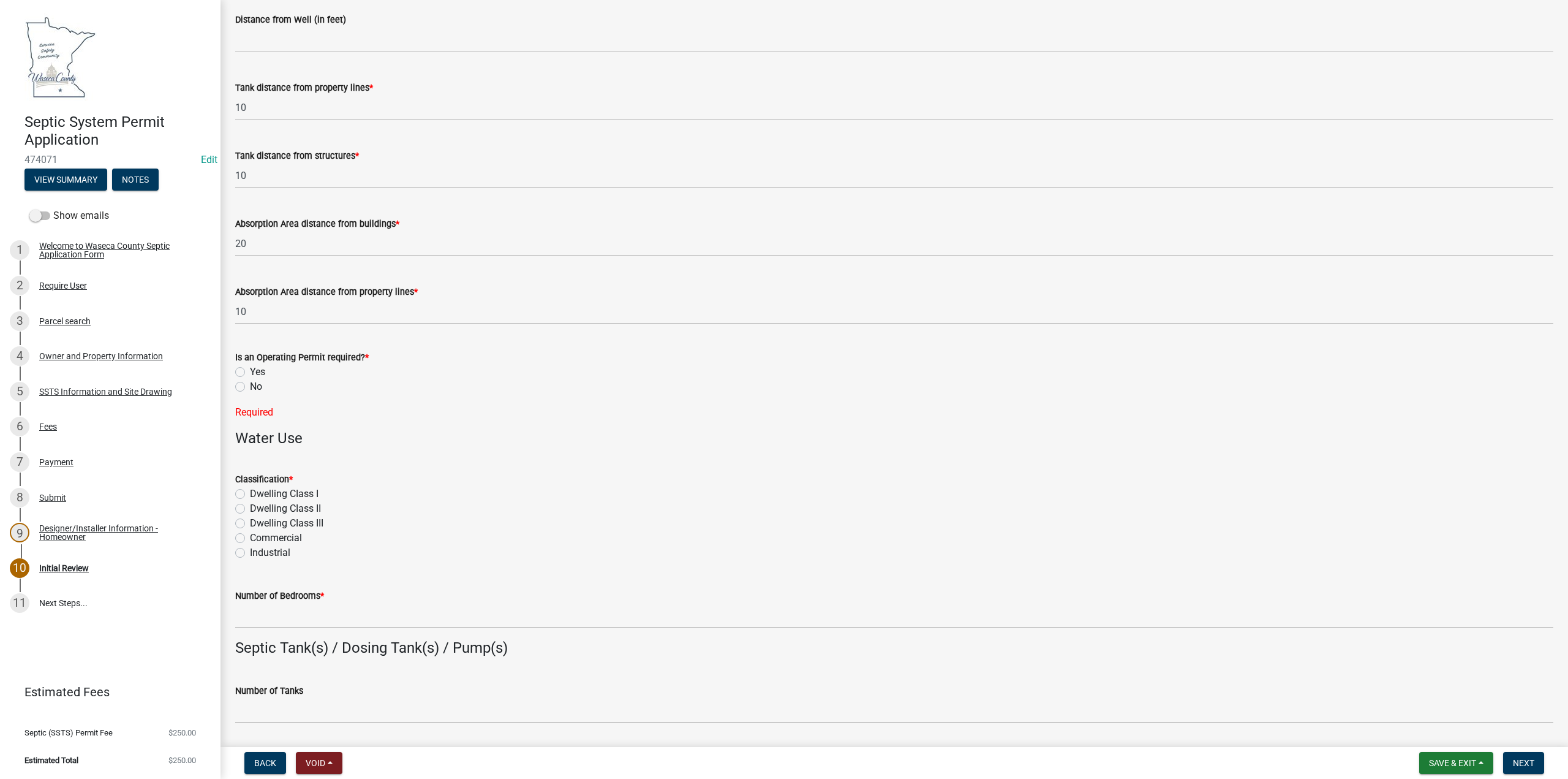
click at [248, 385] on div "No" at bounding box center [894, 387] width 1318 height 15
click at [250, 387] on label "No" at bounding box center [256, 387] width 13 height 15
click at [250, 387] on input "No" at bounding box center [254, 384] width 8 height 8
radio input "true"
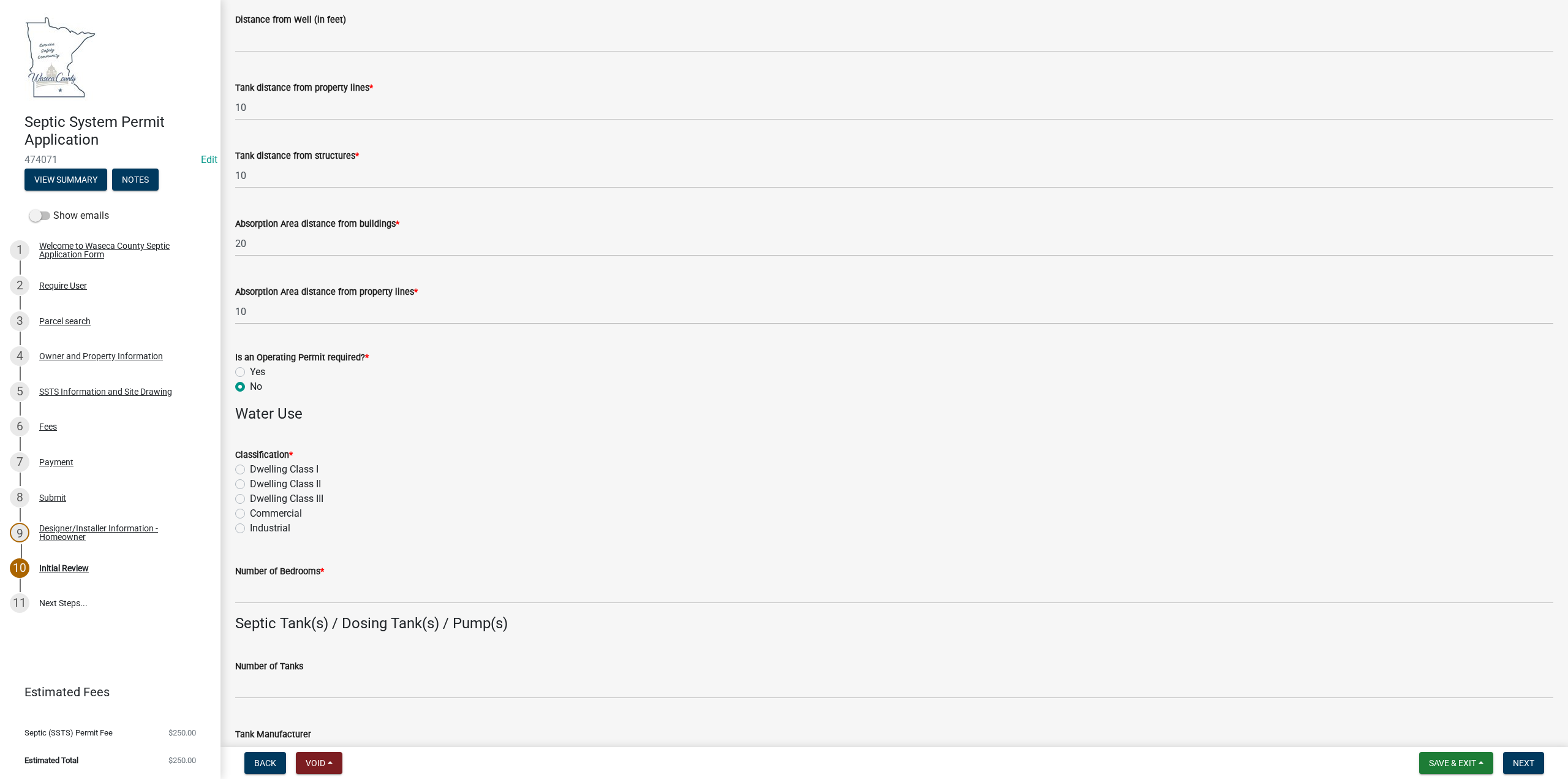
click at [250, 465] on label "Dwelling CIass I" at bounding box center [284, 470] width 68 height 15
click at [250, 465] on input "Dwelling CIass I" at bounding box center [254, 466] width 8 height 8
radio input "true"
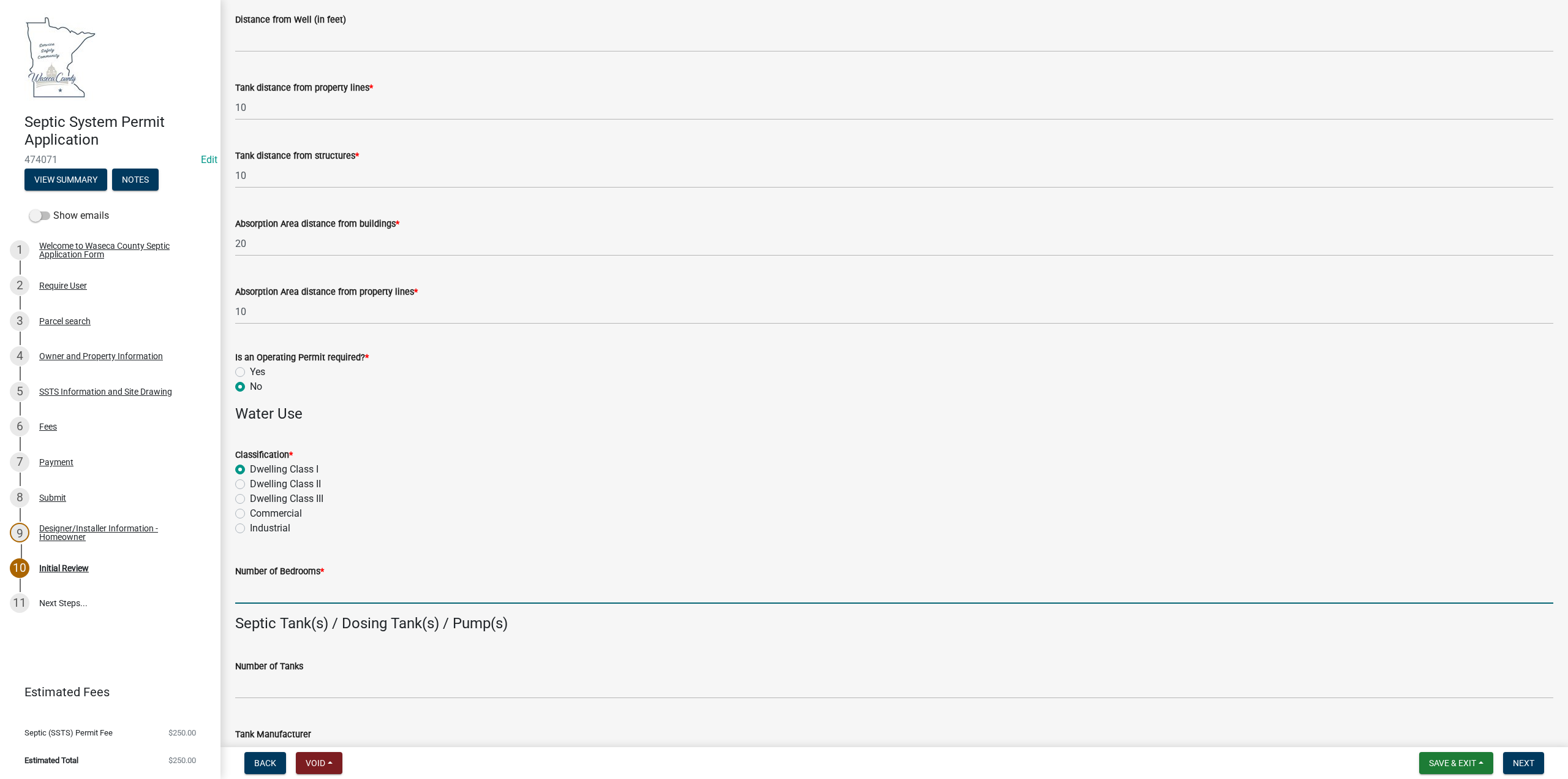
click at [285, 586] on input "Number of Bedrooms *" at bounding box center [894, 591] width 1318 height 25
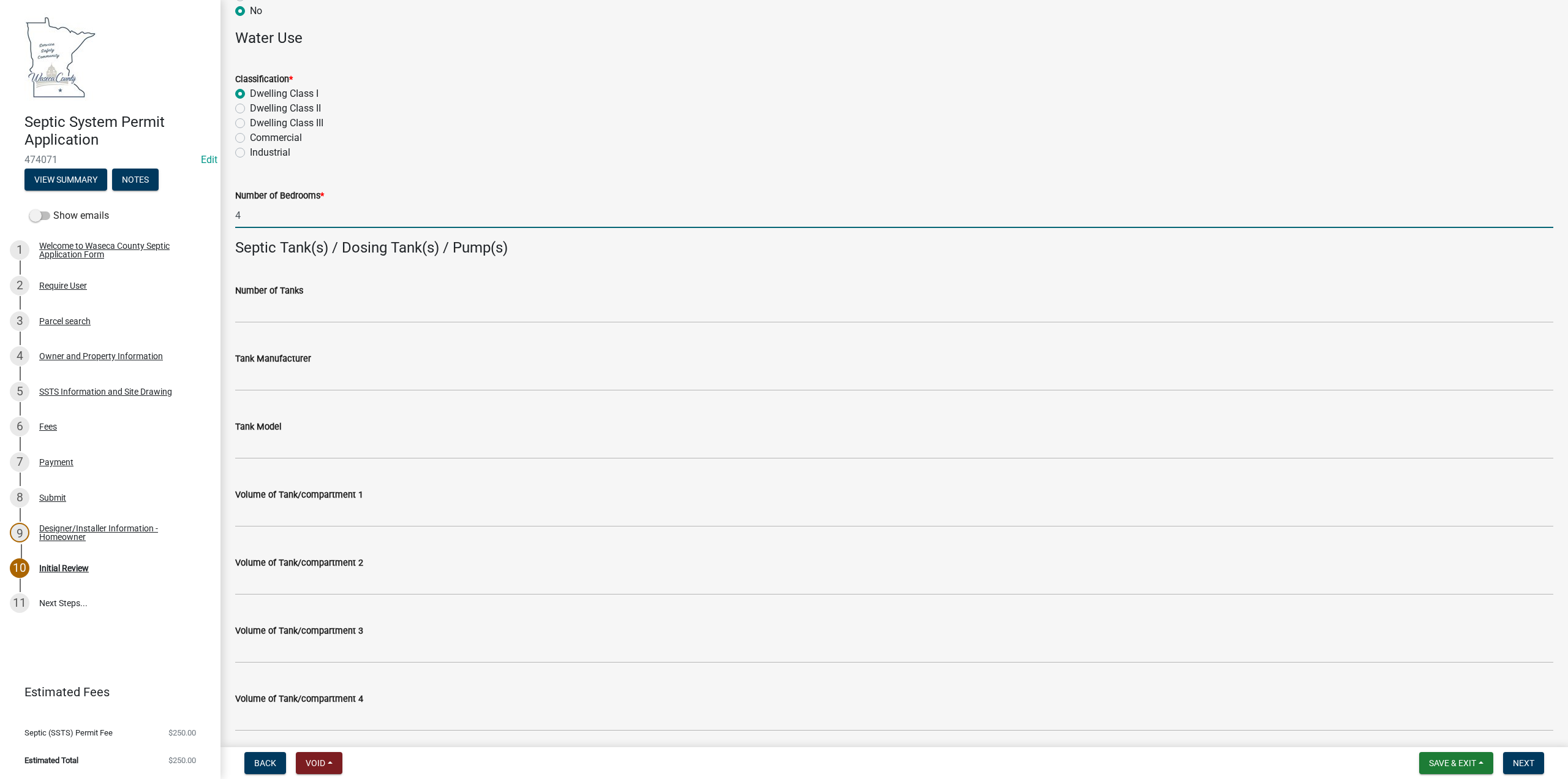
scroll to position [797, 0]
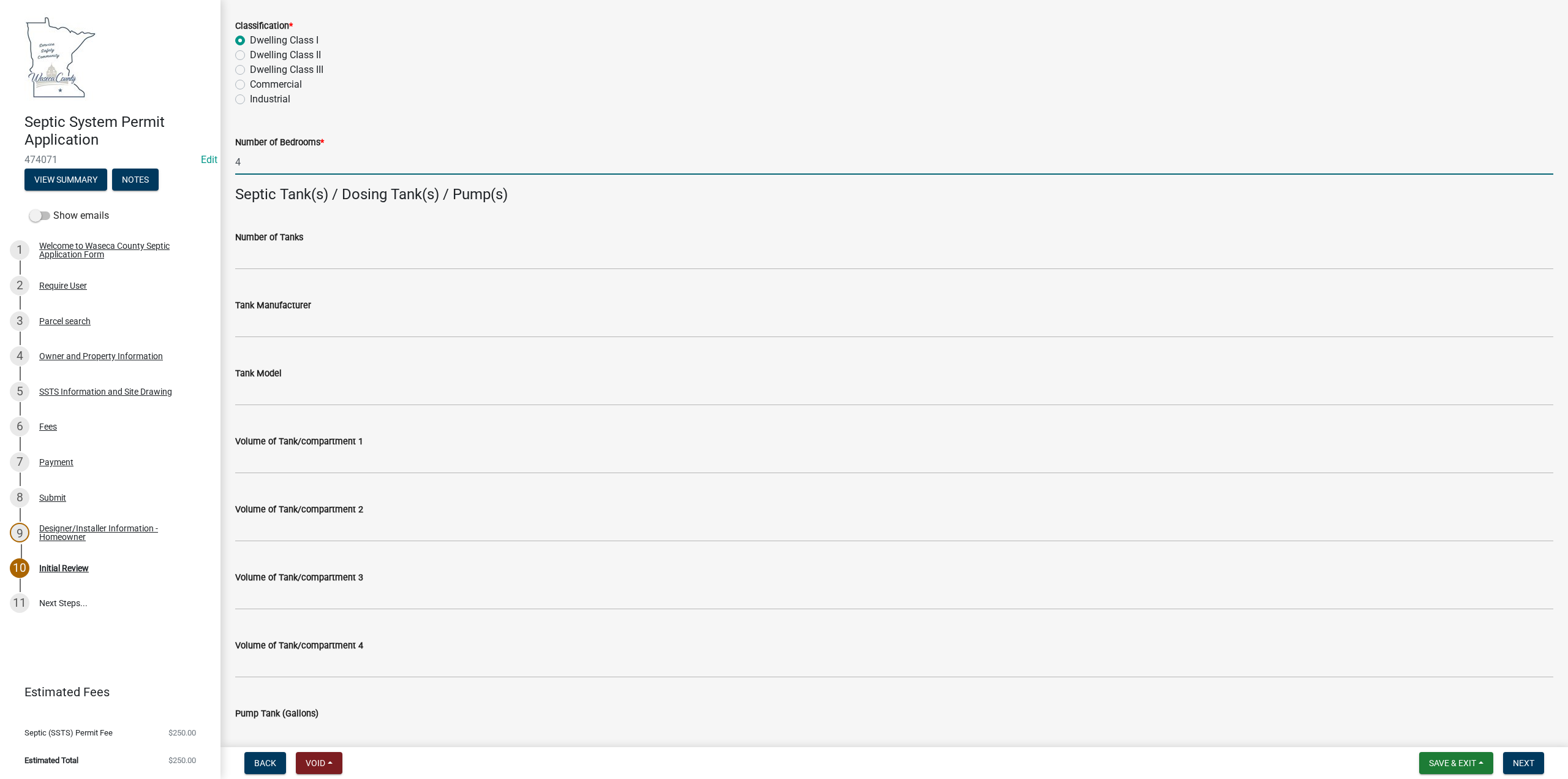
type input "4"
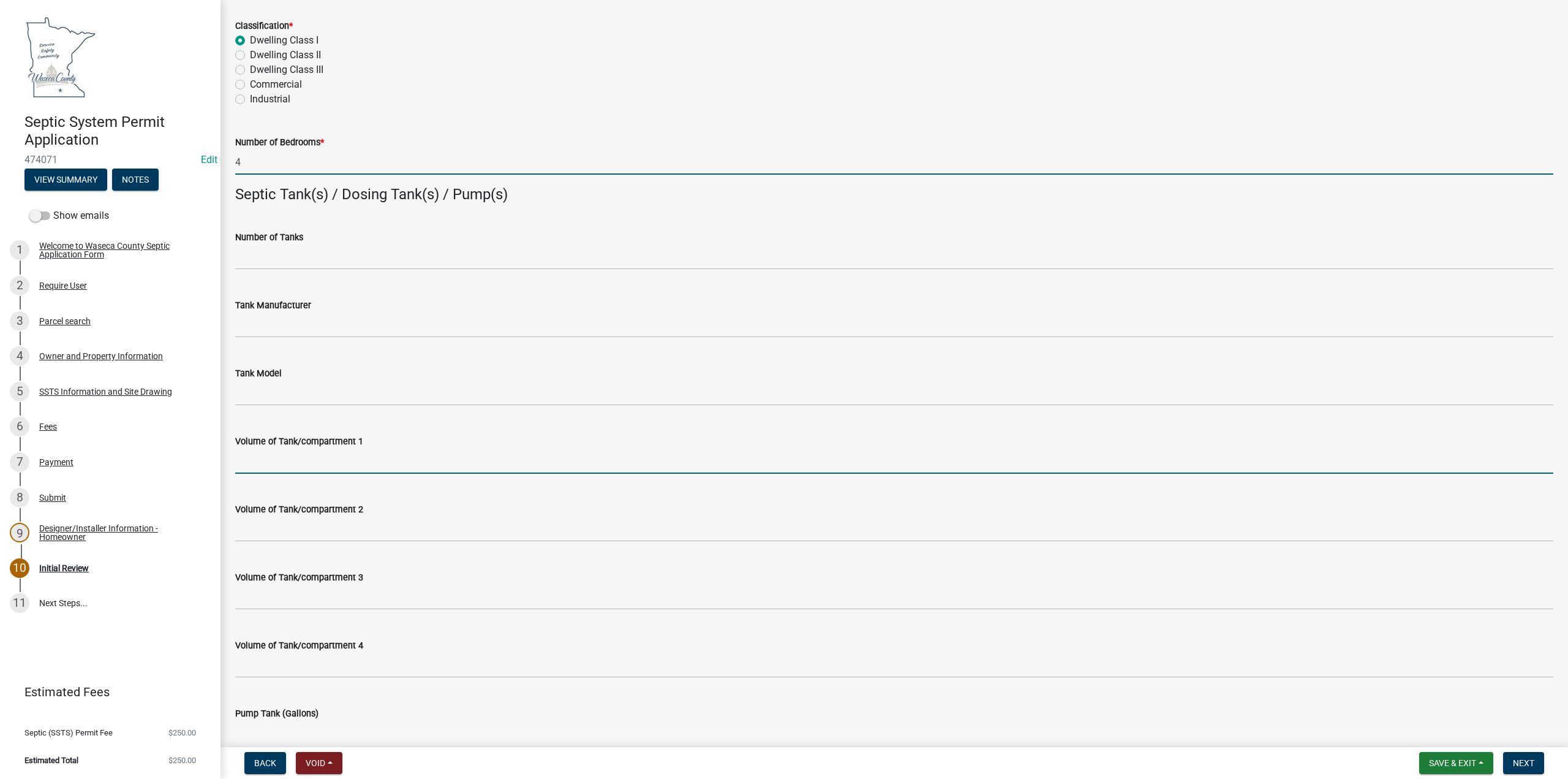
click at [272, 456] on input "Volume of Tank/compartment 1" at bounding box center [894, 461] width 1318 height 25
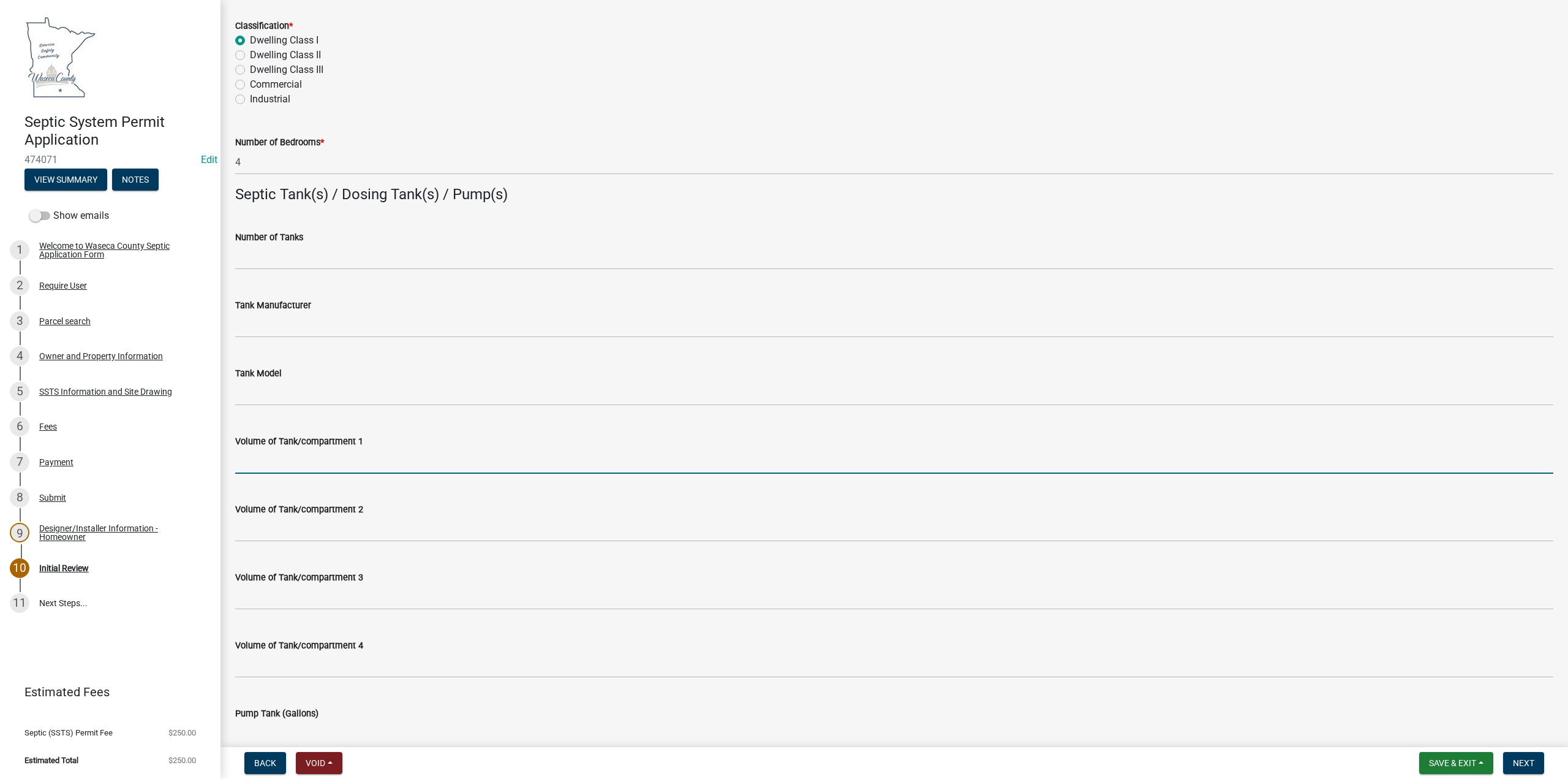
click at [296, 462] on input "Volume of Tank/compartment 1" at bounding box center [894, 461] width 1318 height 25
type input "1500"
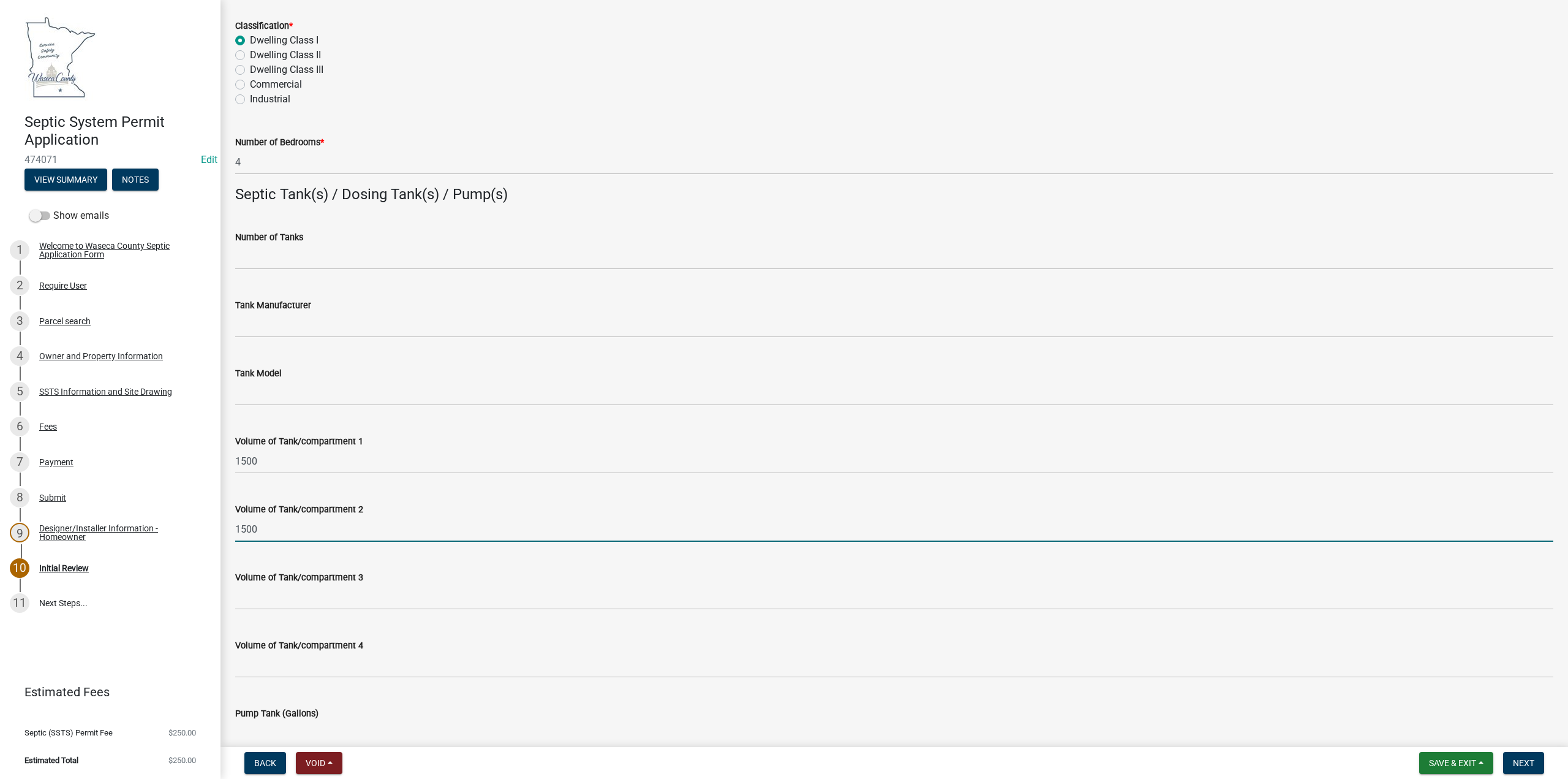
type input "1500"
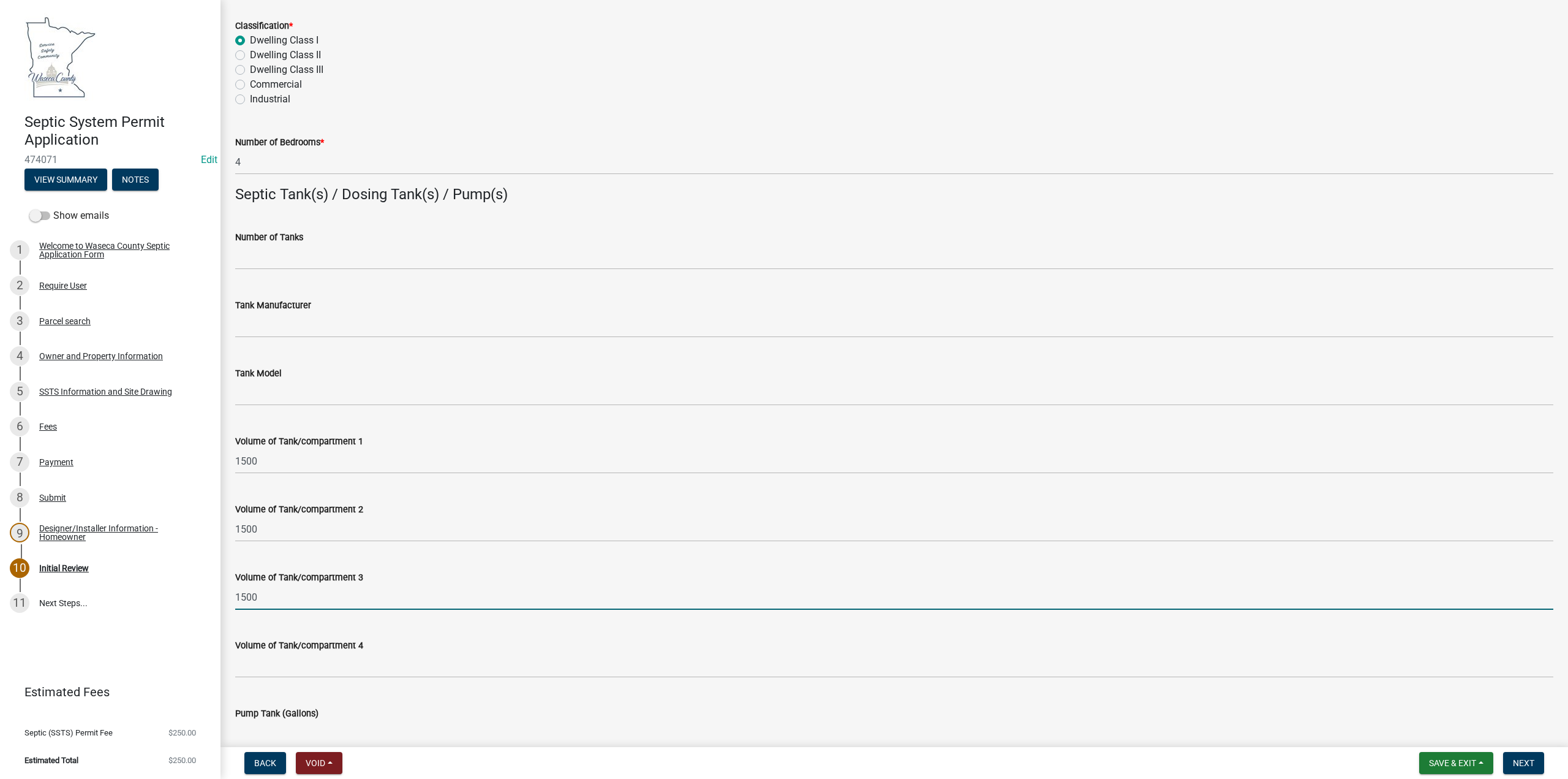
type input "1500"
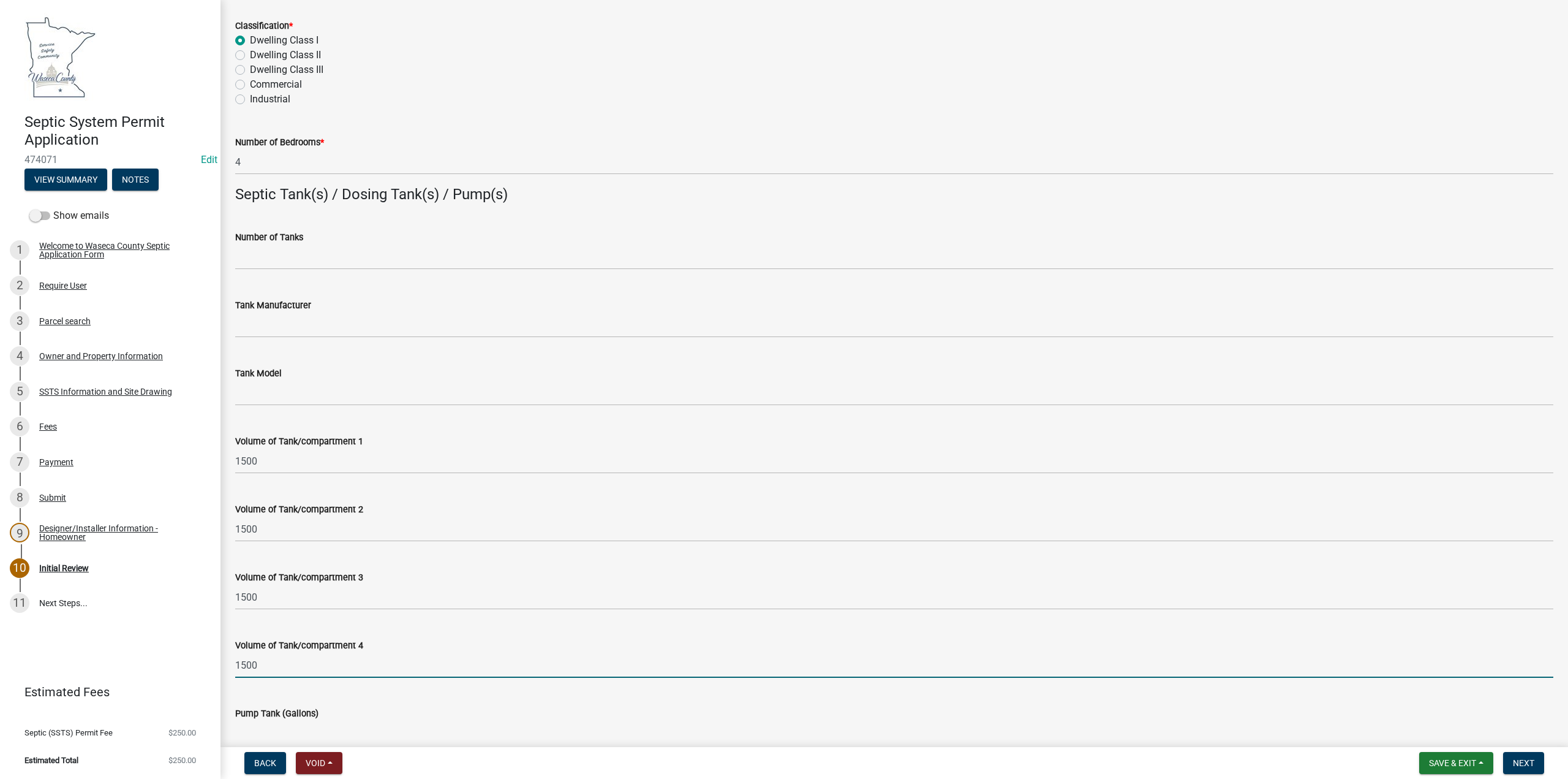
type input "1500"
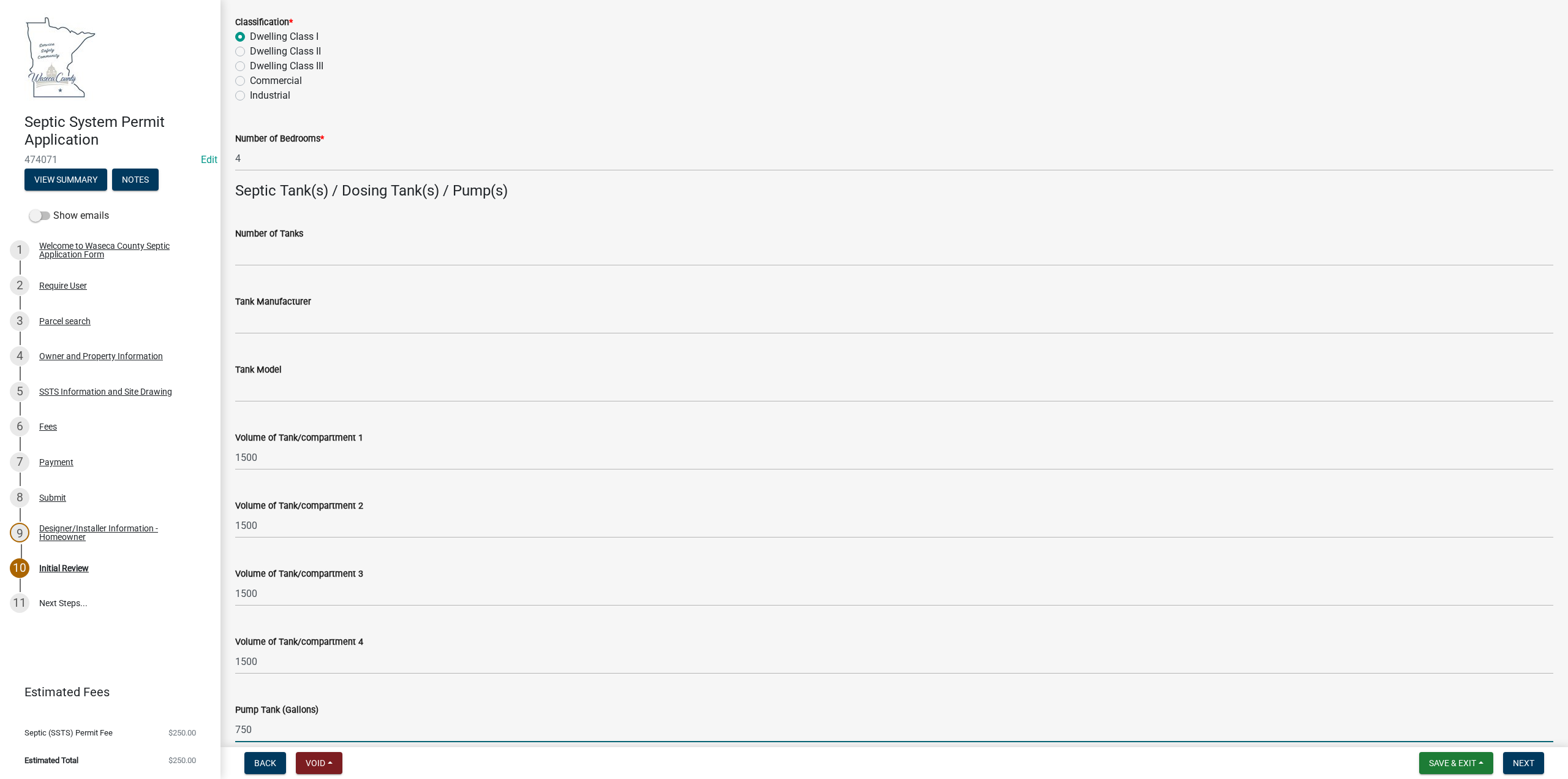
type input "750"
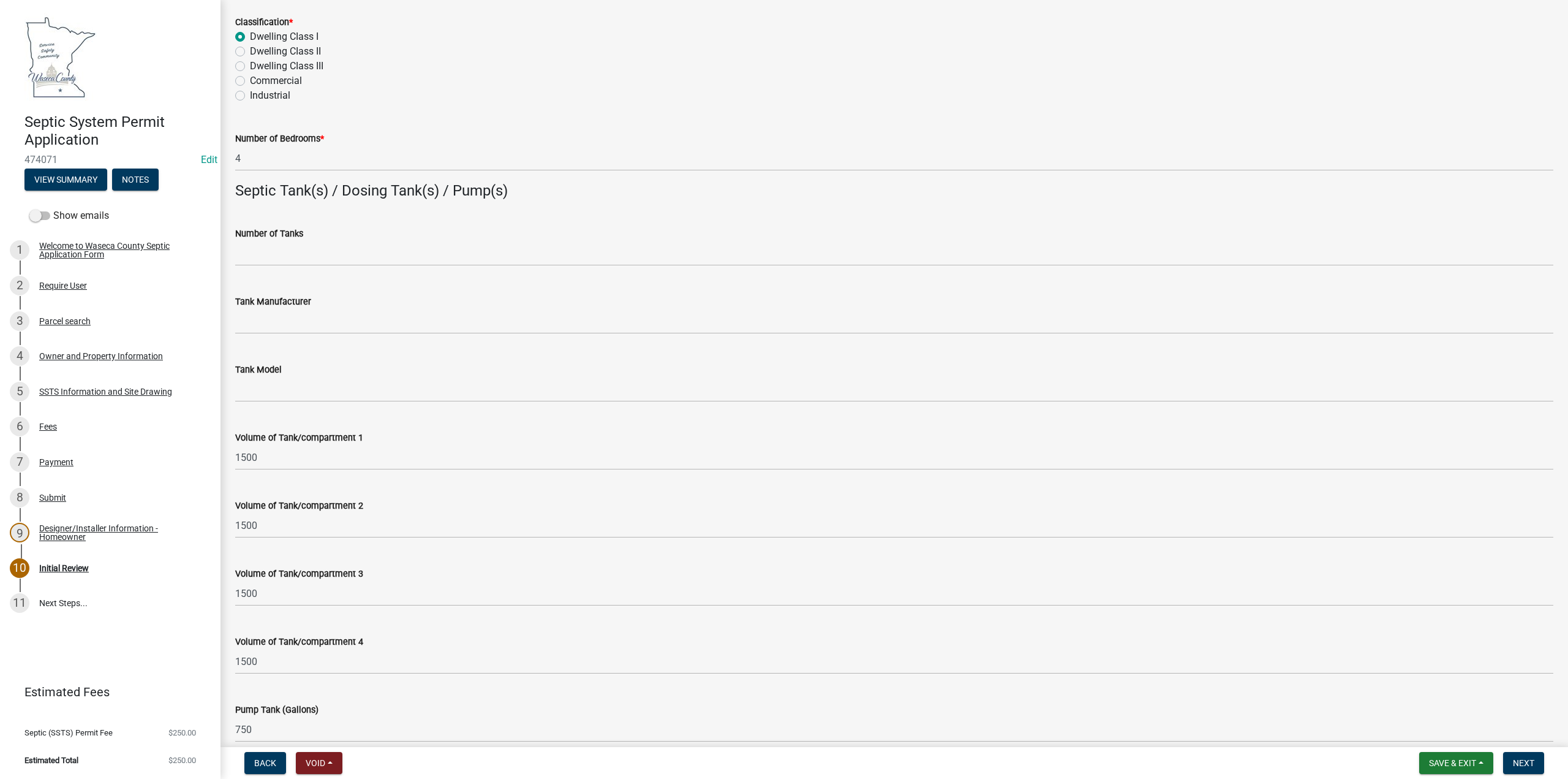
scroll to position [1227, 0]
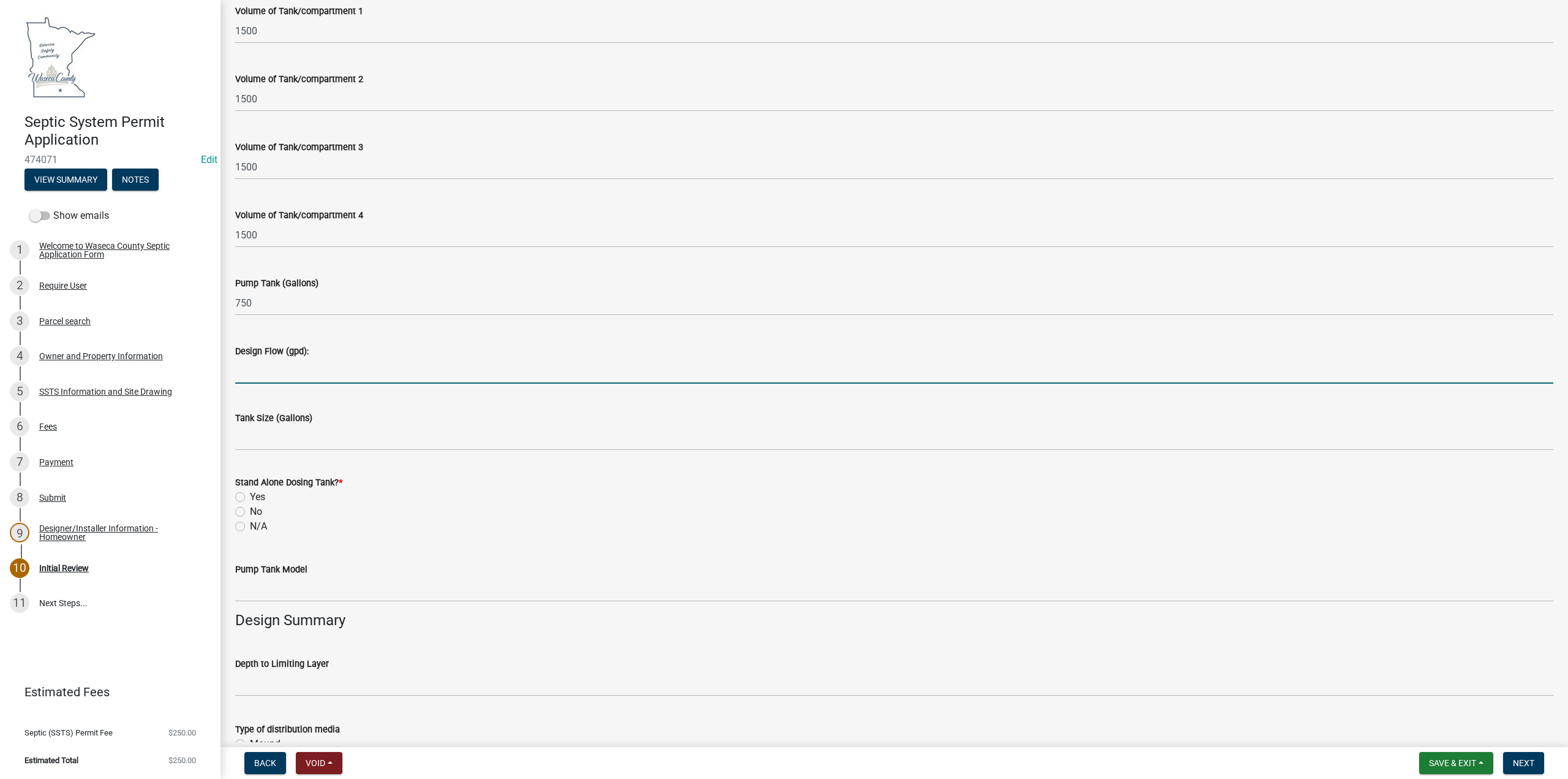
click at [283, 372] on input "Design Flow (gpd):" at bounding box center [894, 371] width 1318 height 25
type input "600"
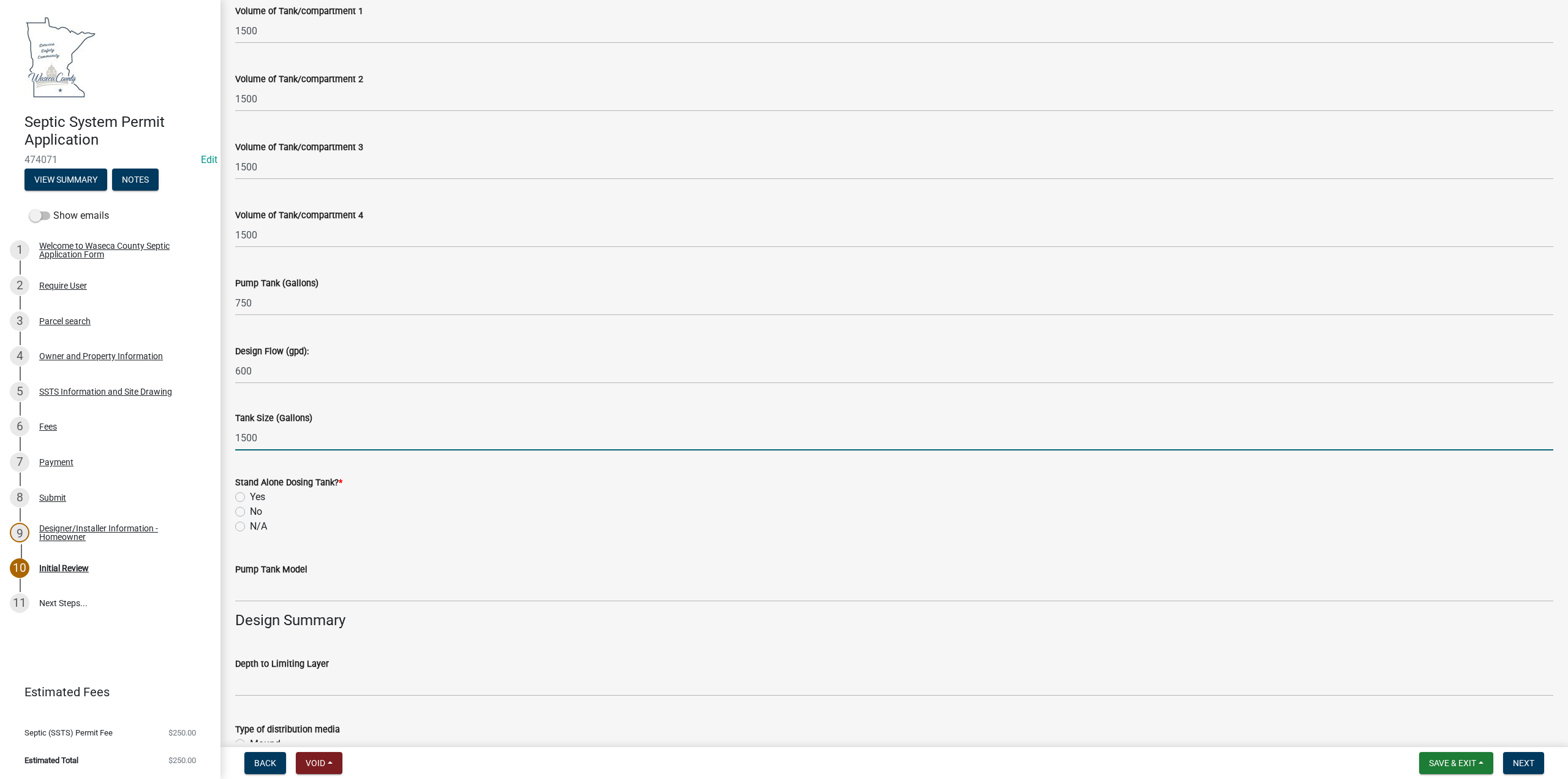
type input "1500"
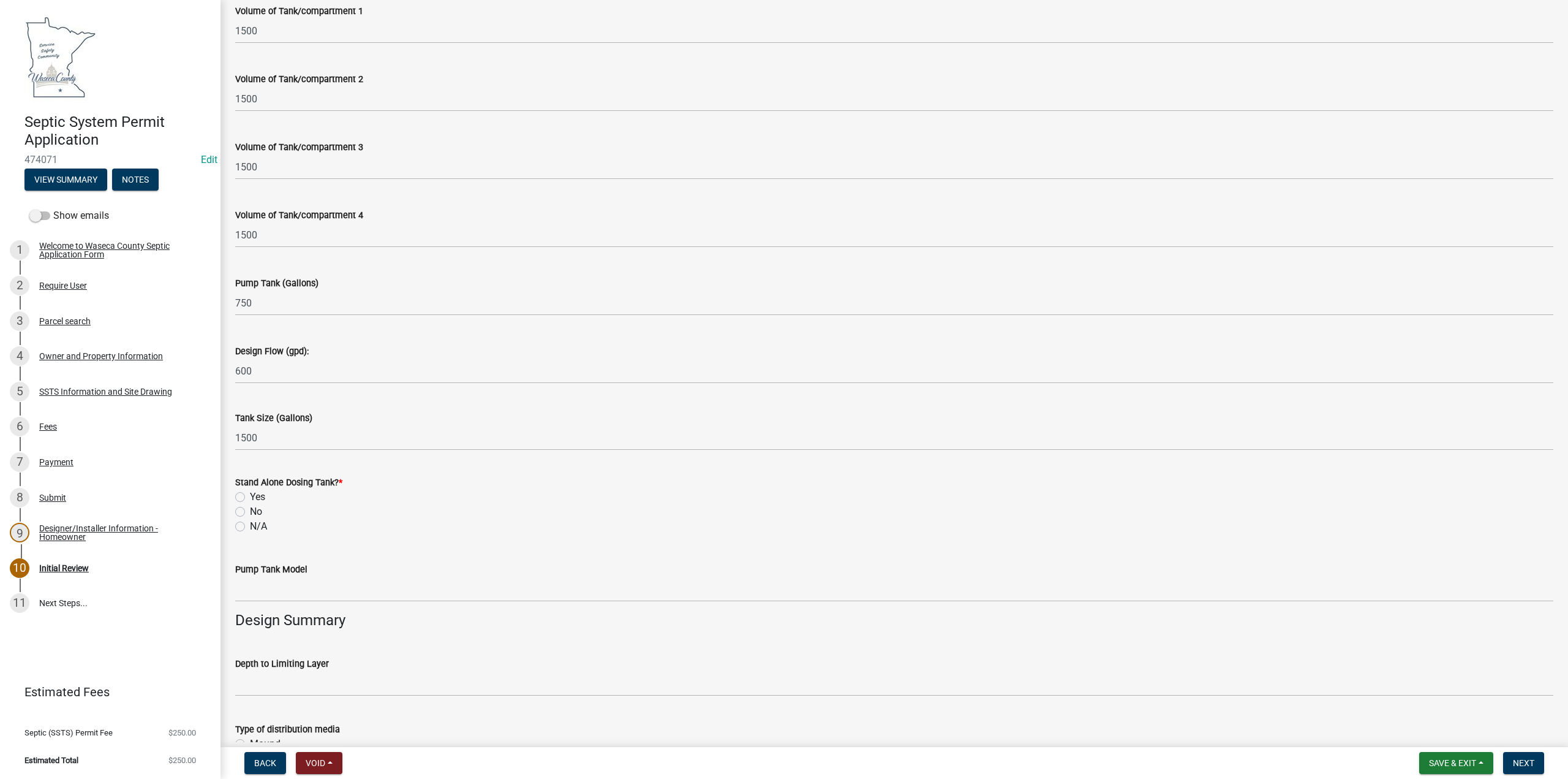
click at [250, 497] on label "Yes" at bounding box center [258, 497] width 15 height 15
click at [250, 497] on input "Yes" at bounding box center [254, 494] width 8 height 8
radio input "true"
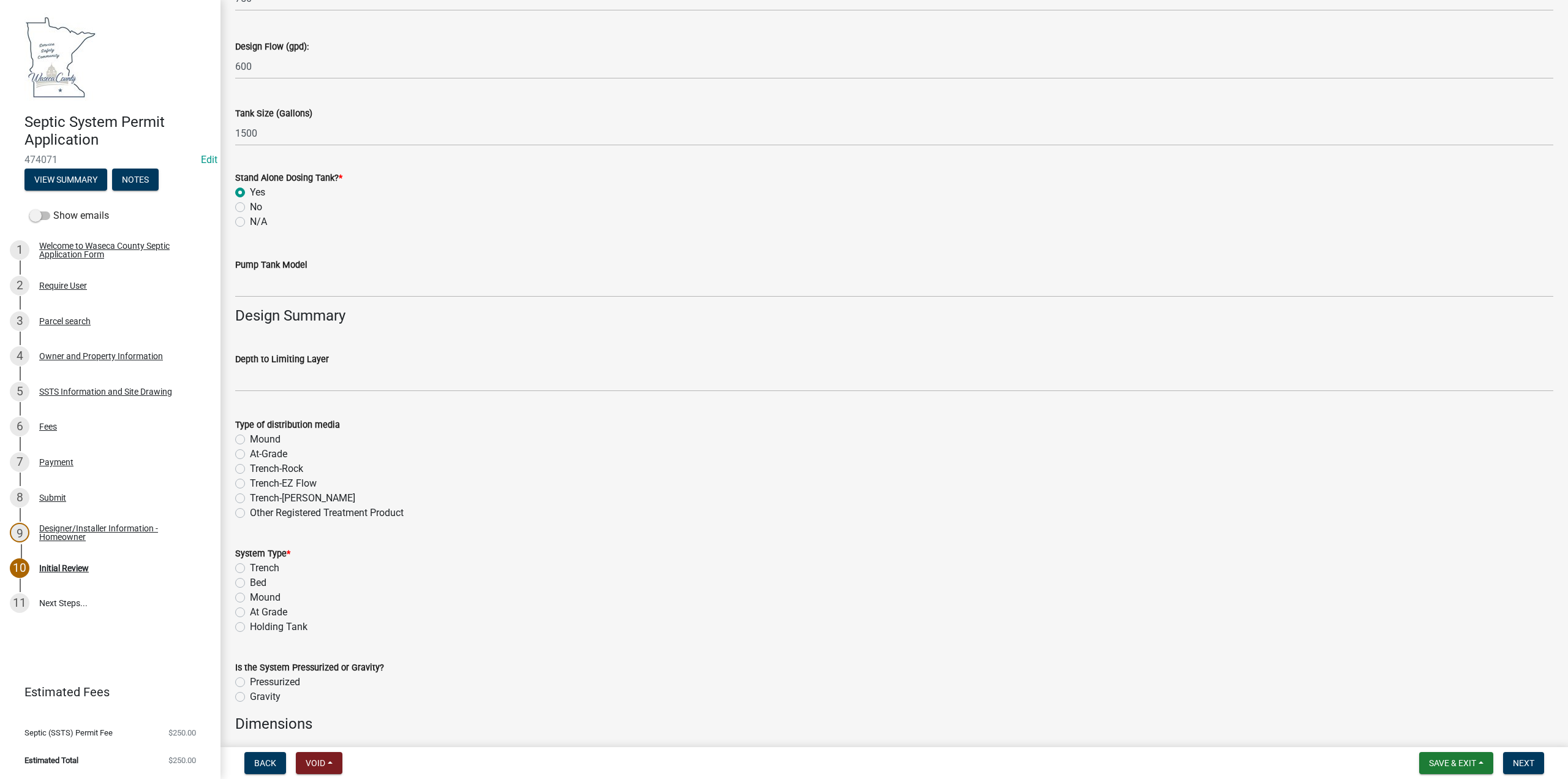
scroll to position [1534, 0]
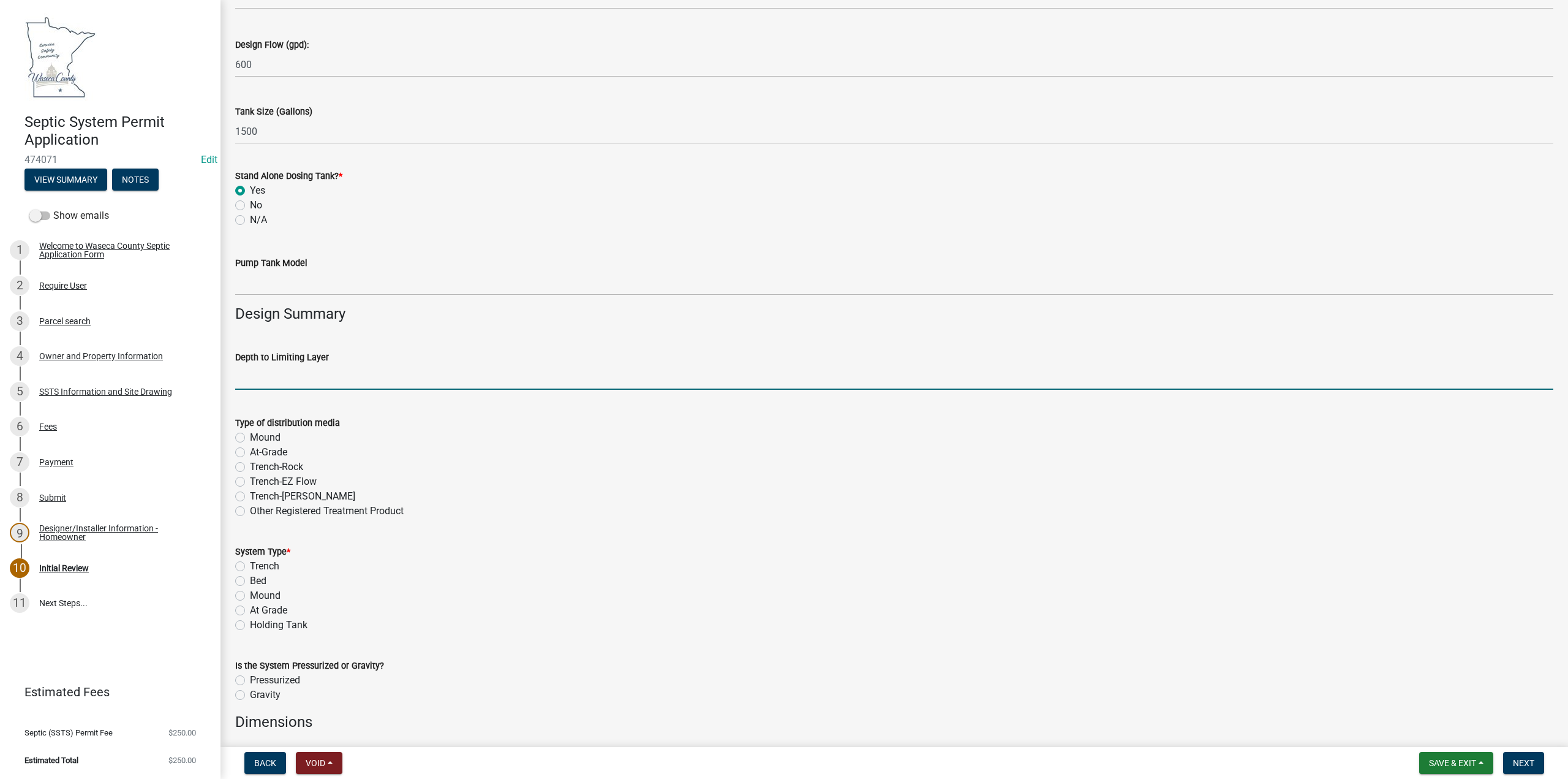
click at [276, 369] on input "text" at bounding box center [894, 377] width 1318 height 25
type input "43"
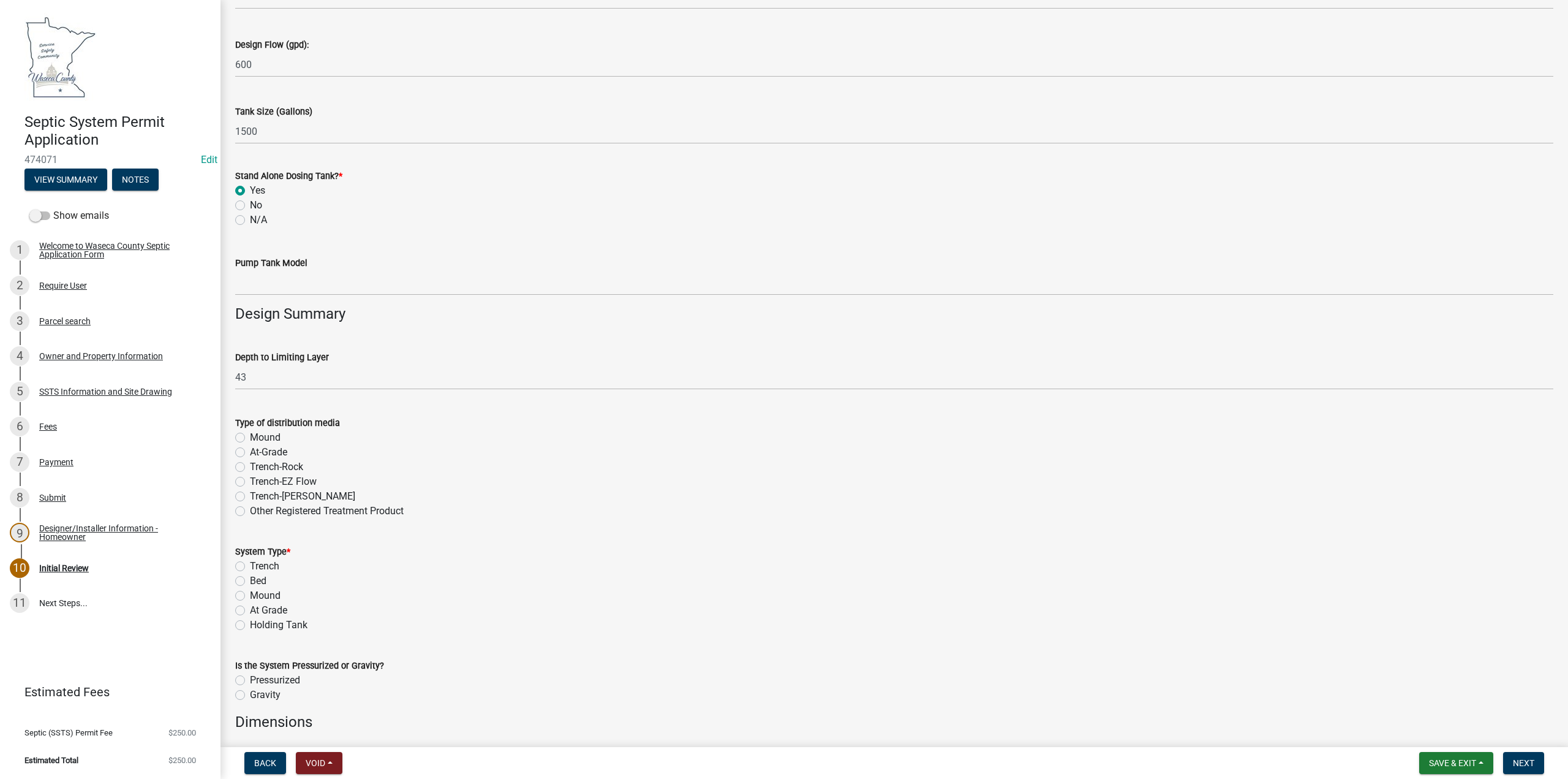
click at [250, 450] on label "At-Grade" at bounding box center [268, 452] width 38 height 15
click at [250, 450] on input "At-Grade" at bounding box center [254, 449] width 8 height 8
radio input "true"
click at [250, 607] on label "At Grade" at bounding box center [268, 611] width 38 height 15
click at [250, 607] on input "At Grade" at bounding box center [254, 607] width 8 height 8
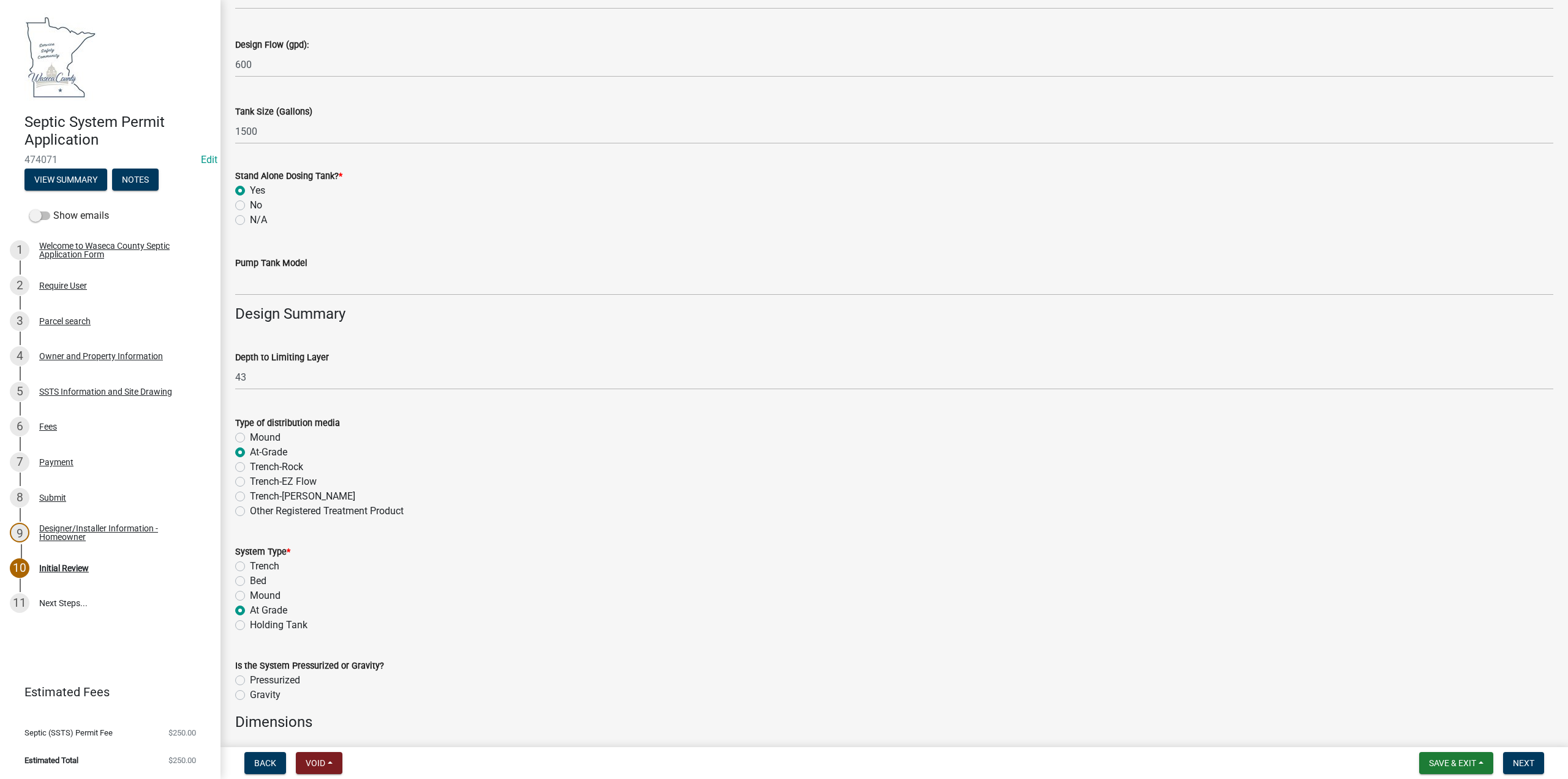
radio input "true"
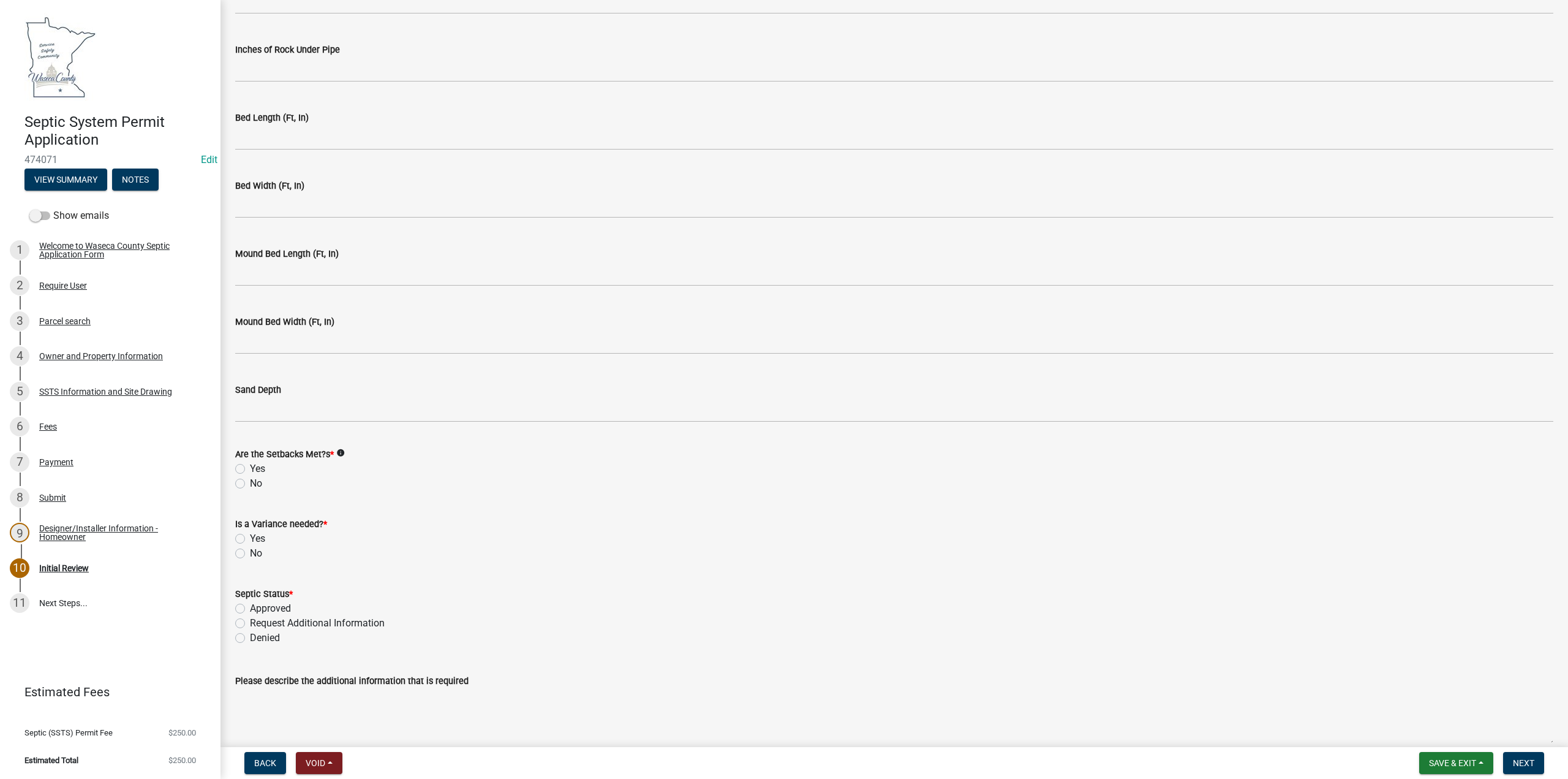
scroll to position [2514, 0]
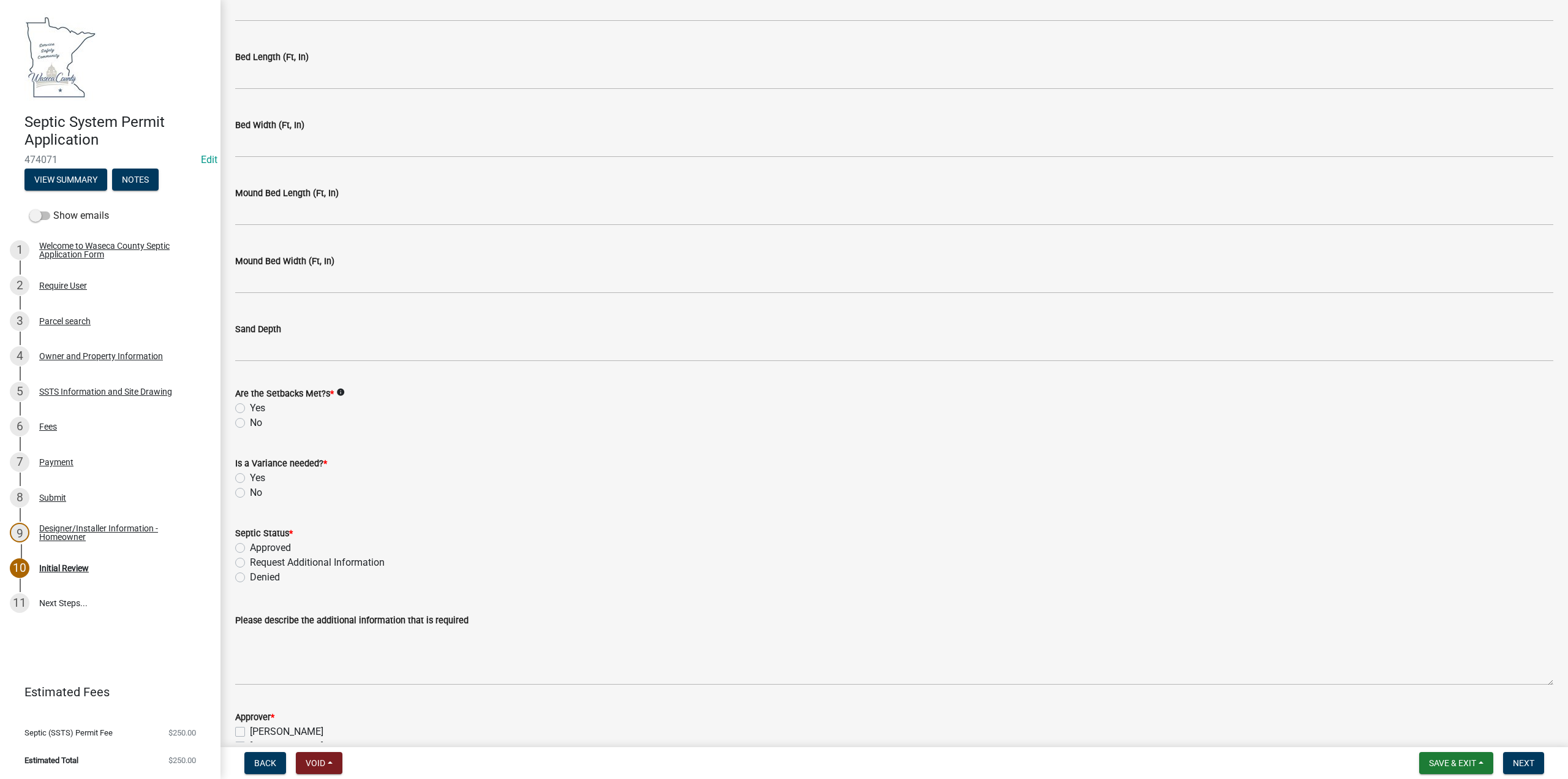
click at [250, 410] on label "Yes" at bounding box center [258, 409] width 15 height 15
click at [250, 409] on input "Yes" at bounding box center [254, 405] width 8 height 8
radio input "true"
click at [250, 492] on label "No" at bounding box center [256, 493] width 13 height 15
click at [250, 492] on input "No" at bounding box center [254, 490] width 8 height 8
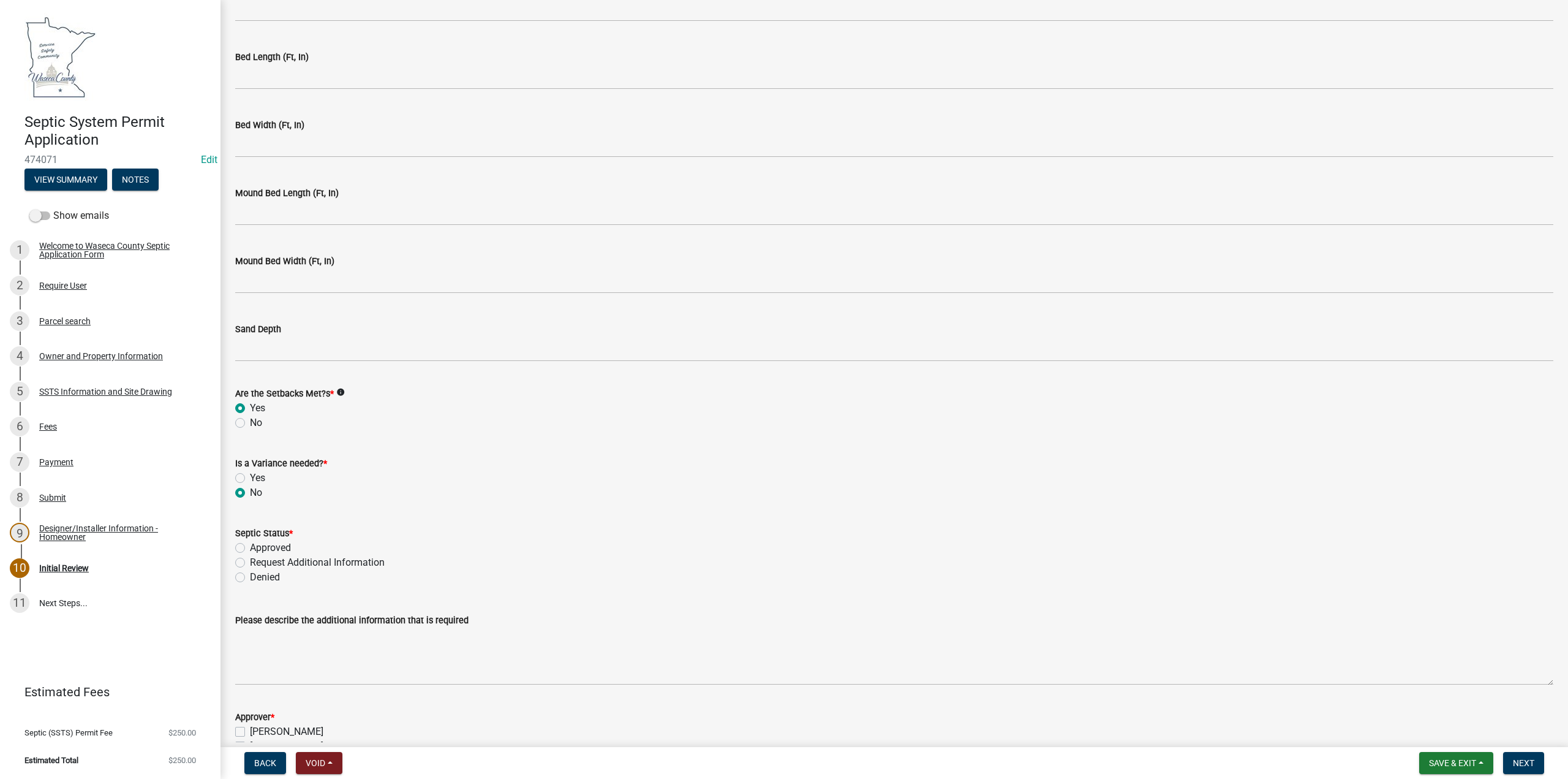
radio input "true"
click at [250, 545] on label "Approved" at bounding box center [270, 548] width 41 height 15
click at [250, 545] on input "Approved" at bounding box center [254, 545] width 8 height 8
radio input "true"
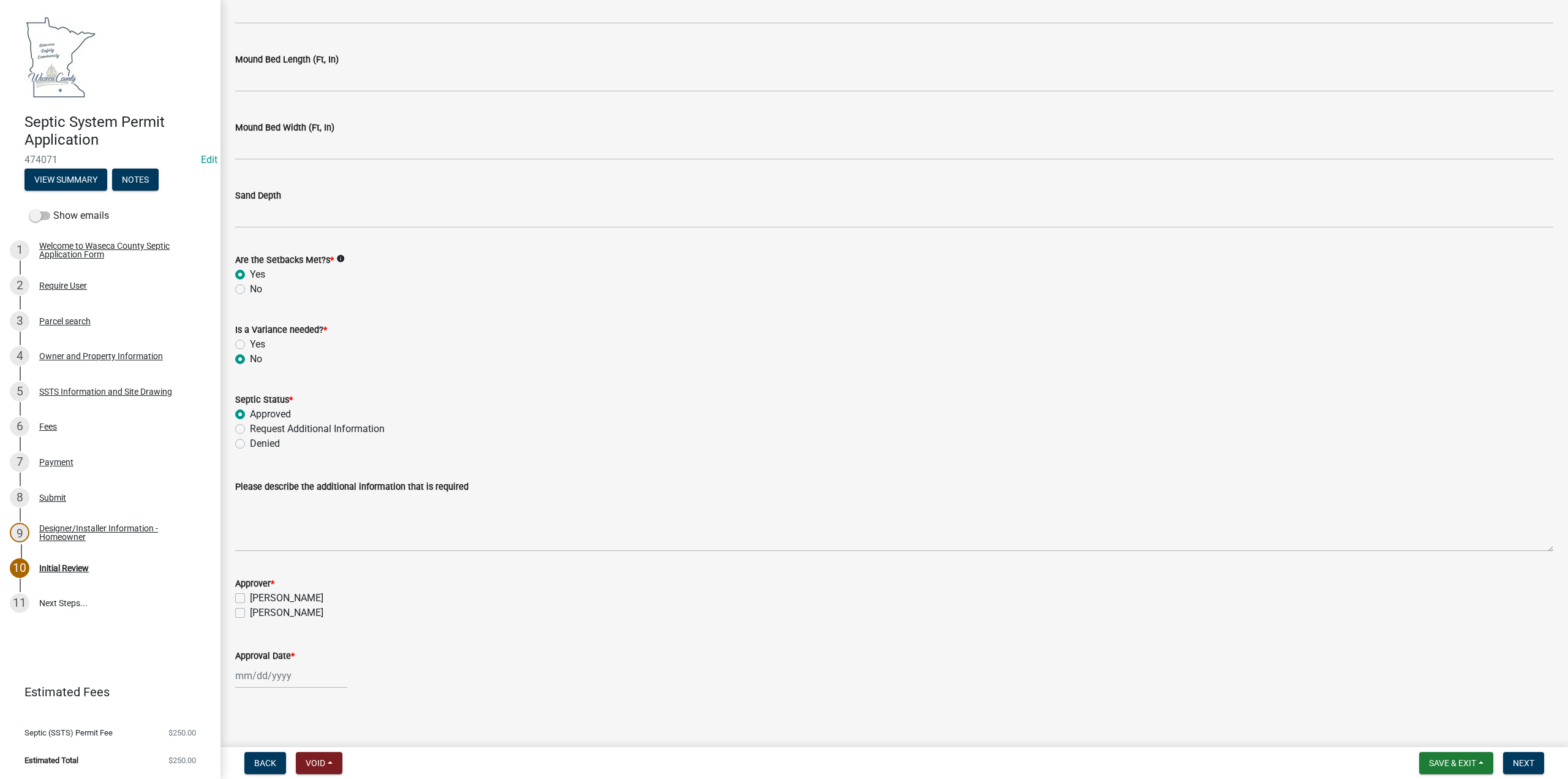
scroll to position [2652, 0]
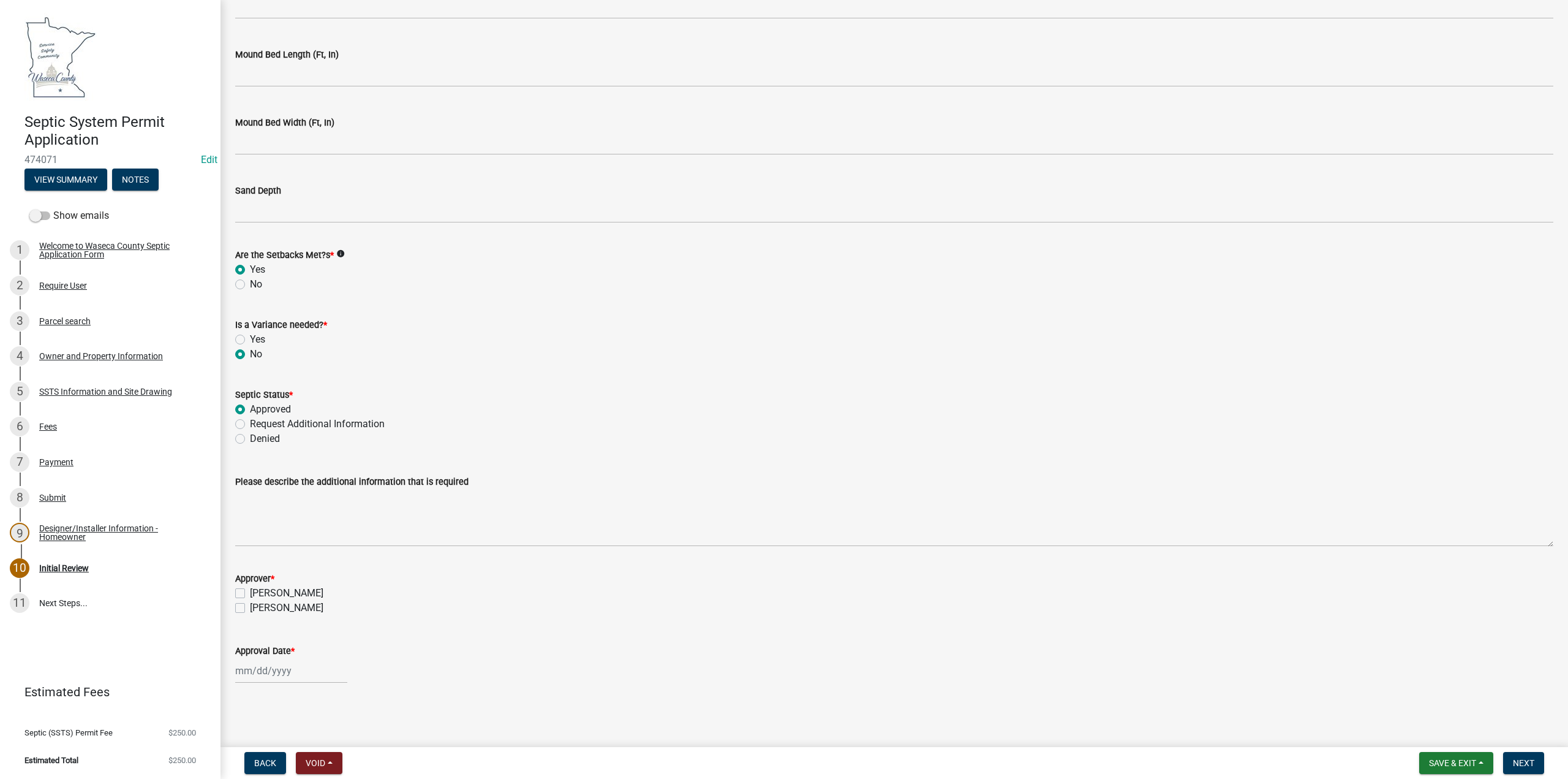
click at [250, 590] on label "[PERSON_NAME]" at bounding box center [287, 594] width 73 height 15
click at [250, 590] on input "[PERSON_NAME]" at bounding box center [254, 591] width 8 height 8
checkbox input "true"
checkbox input "false"
click at [246, 671] on div at bounding box center [291, 671] width 112 height 25
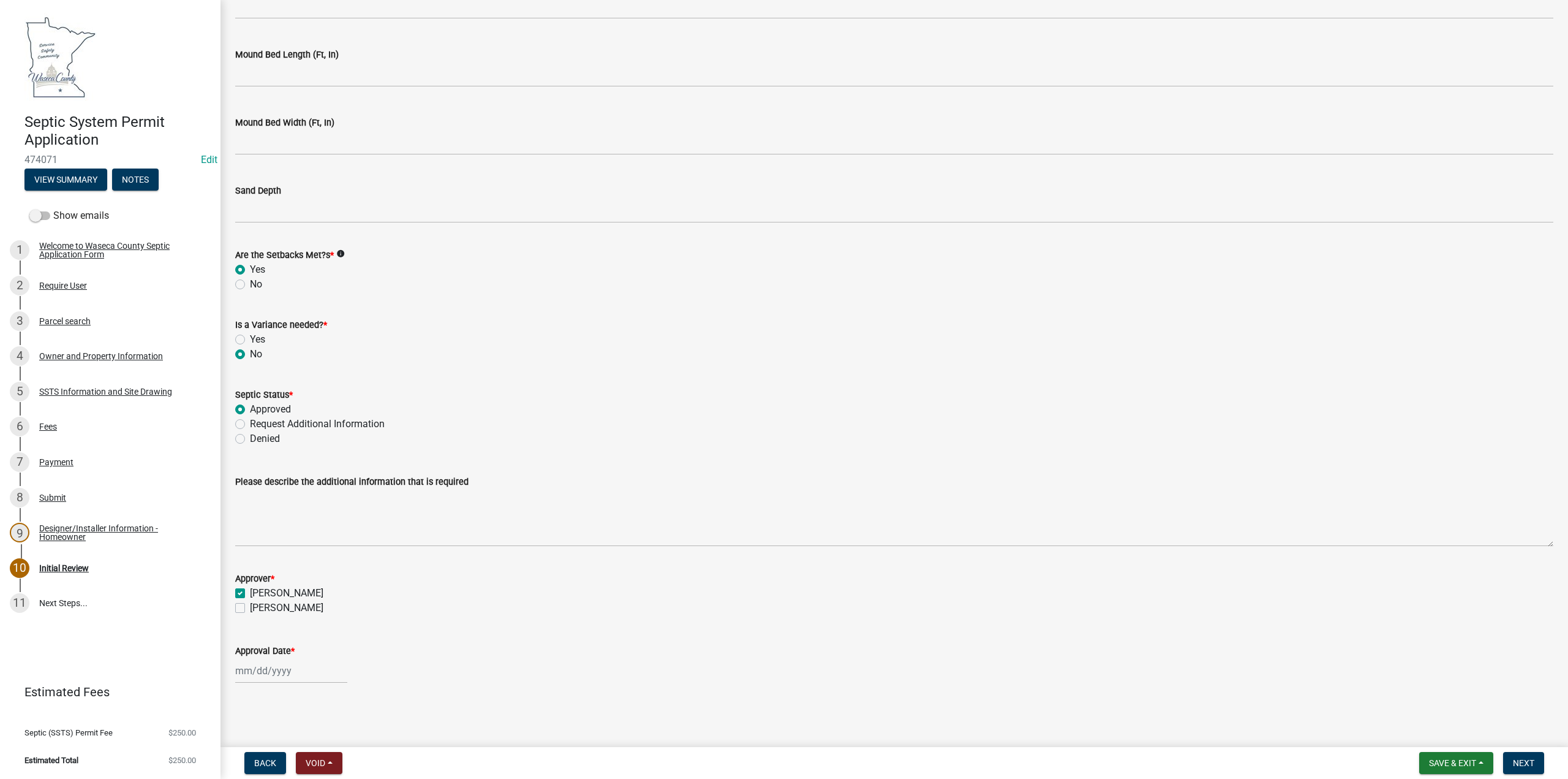
select select "9"
select select "2025"
click at [303, 549] on div "4" at bounding box center [307, 547] width 20 height 20
type input "[DATE]"
click at [1516, 761] on span "Next" at bounding box center [1524, 763] width 22 height 10
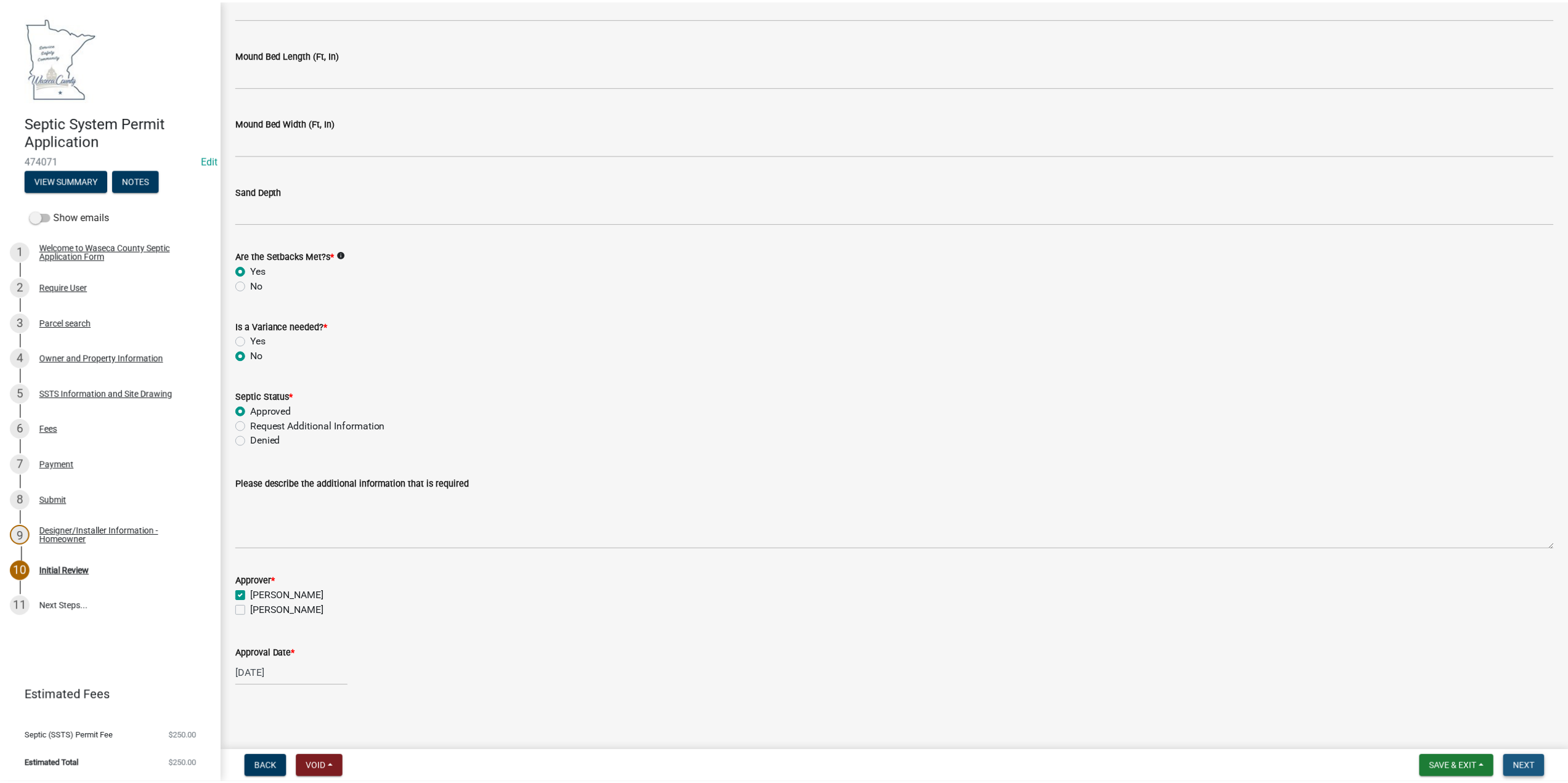
scroll to position [0, 0]
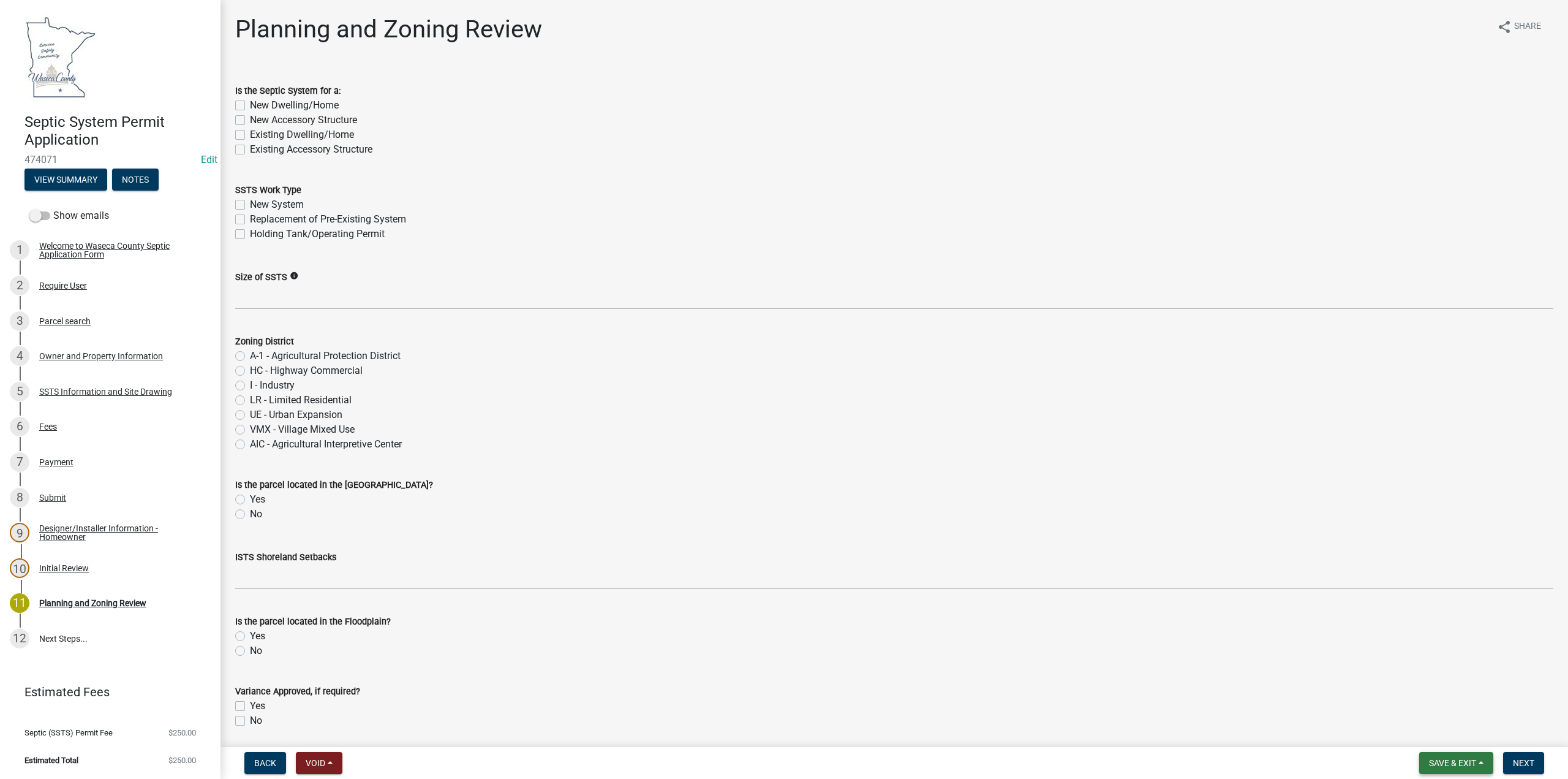
click at [1442, 768] on span "Save & Exit" at bounding box center [1452, 763] width 48 height 10
click at [1443, 733] on button "Save & Exit" at bounding box center [1445, 731] width 98 height 29
